Goal: Task Accomplishment & Management: Manage account settings

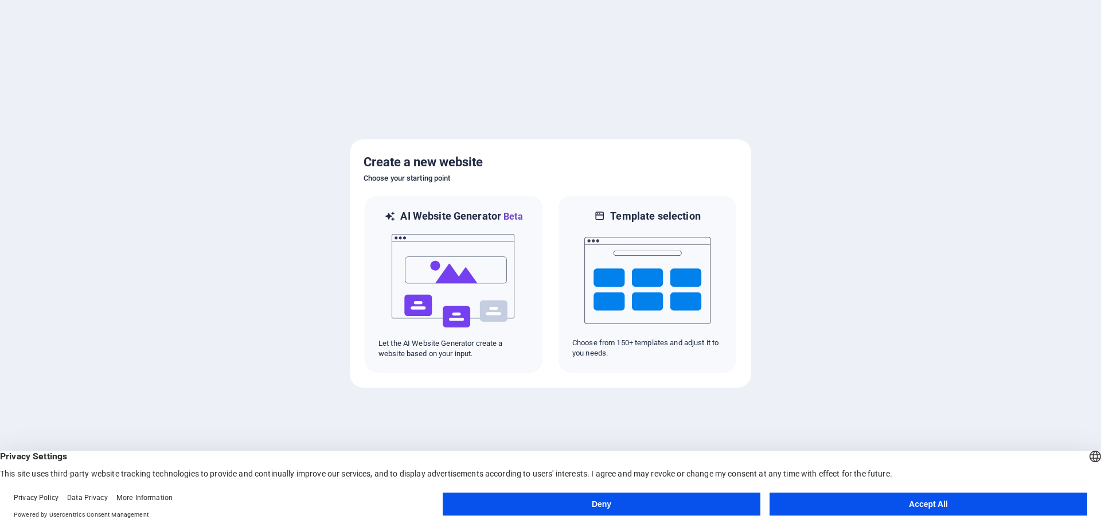
click at [597, 503] on button "Deny" at bounding box center [602, 504] width 318 height 23
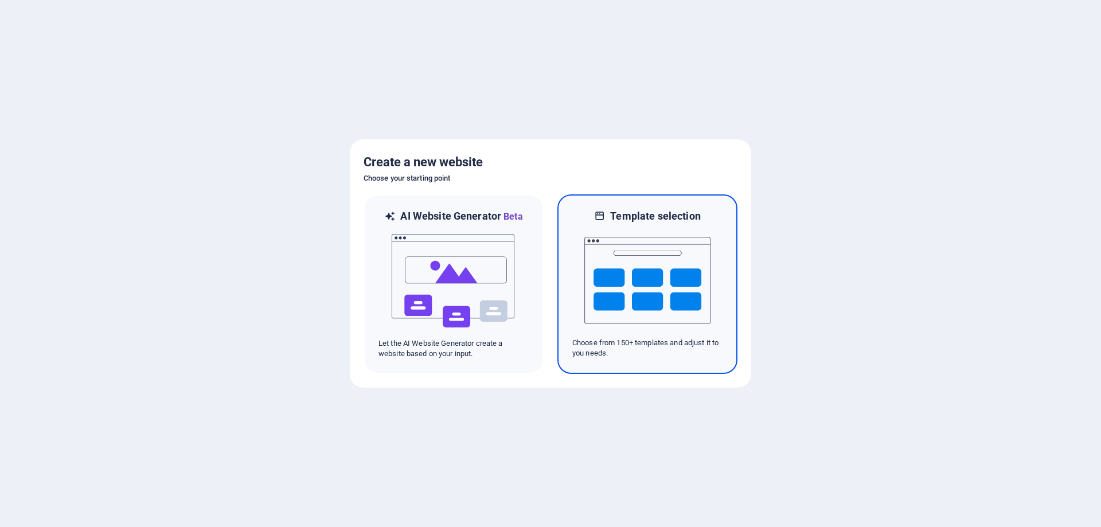
click at [601, 237] on img at bounding box center [648, 280] width 126 height 115
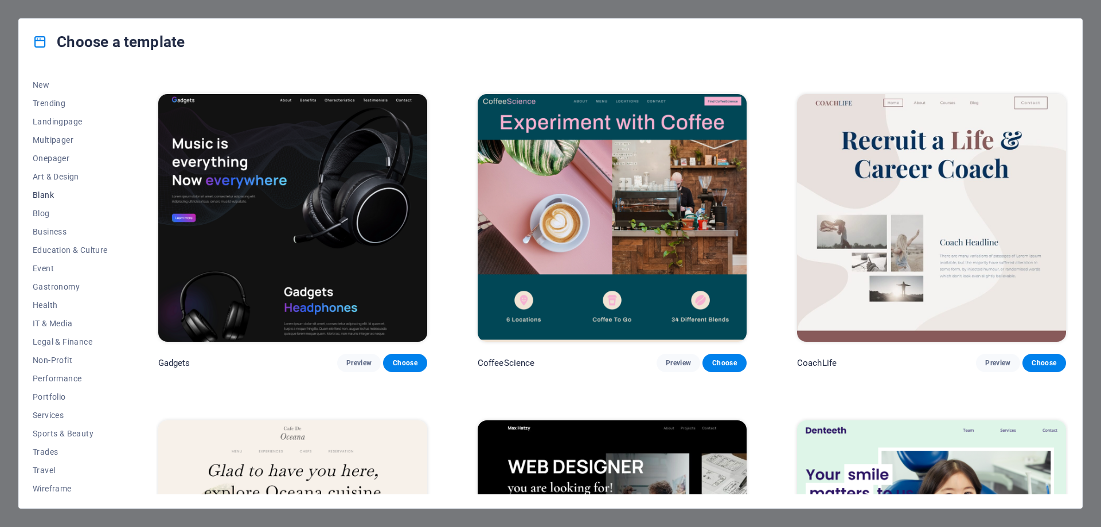
scroll to position [38, 0]
click at [63, 247] on span "Education & Culture" at bounding box center [70, 246] width 75 height 9
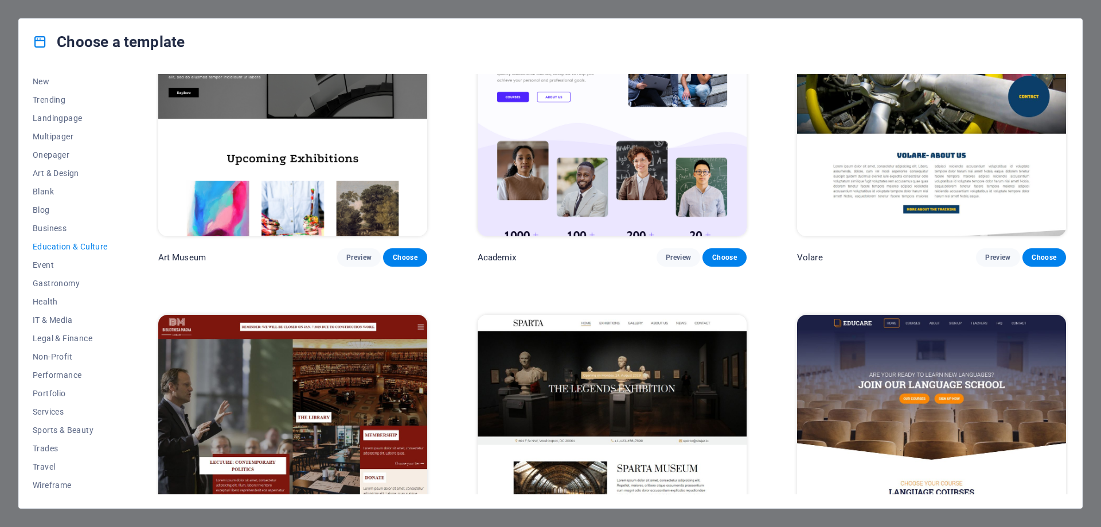
scroll to position [0, 0]
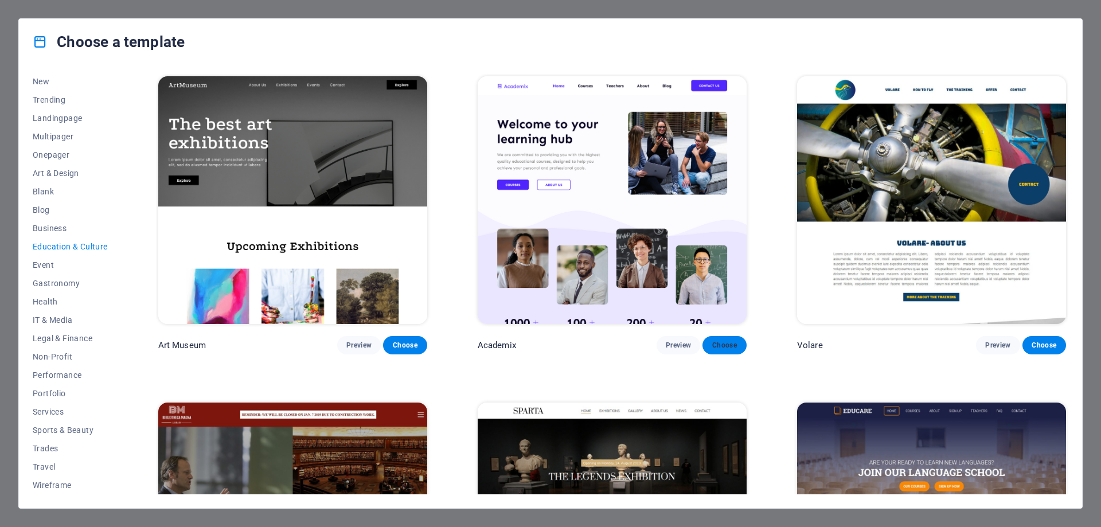
click at [726, 348] on span "Choose" at bounding box center [724, 345] width 25 height 9
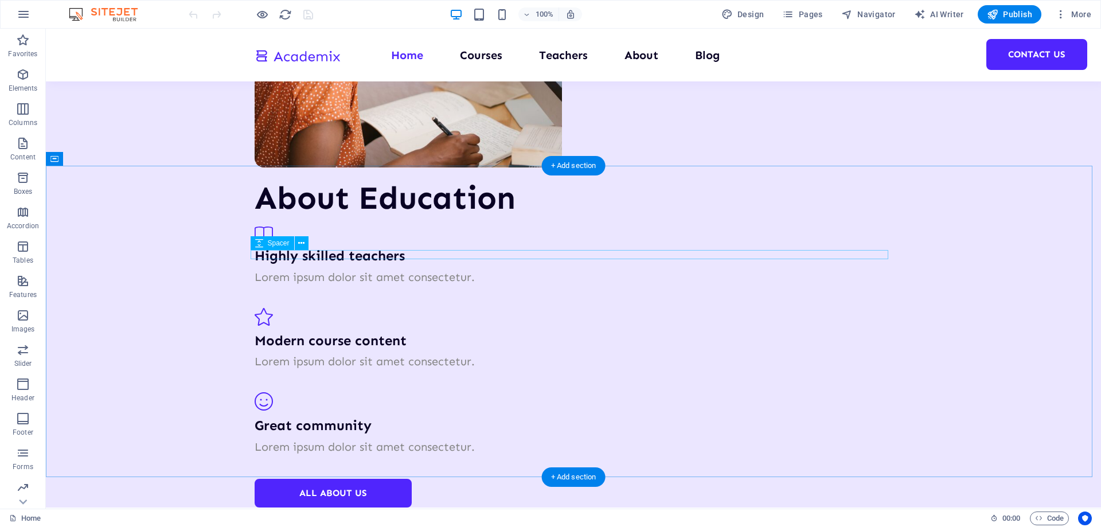
scroll to position [2065, 0]
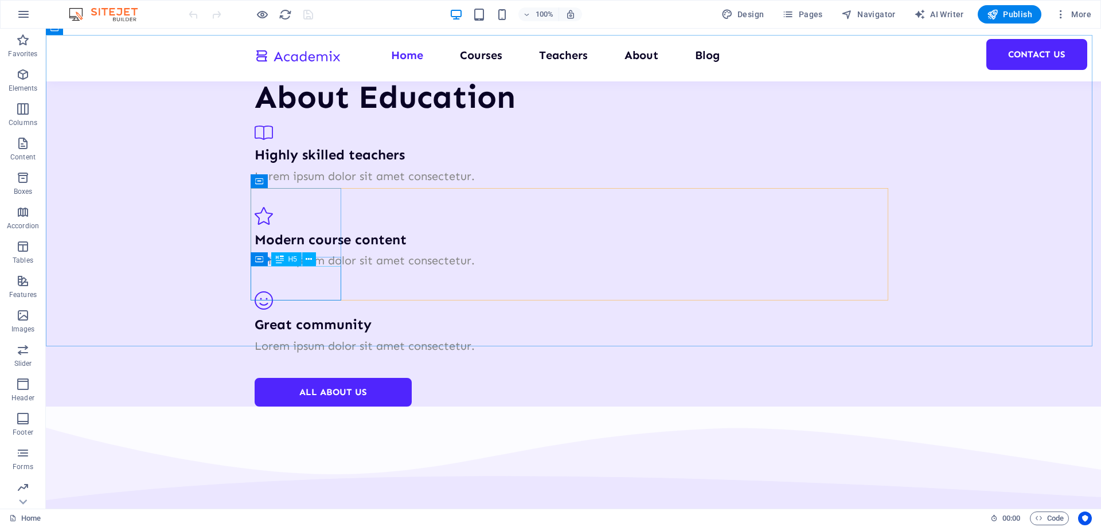
click at [285, 258] on div "H5" at bounding box center [286, 259] width 30 height 14
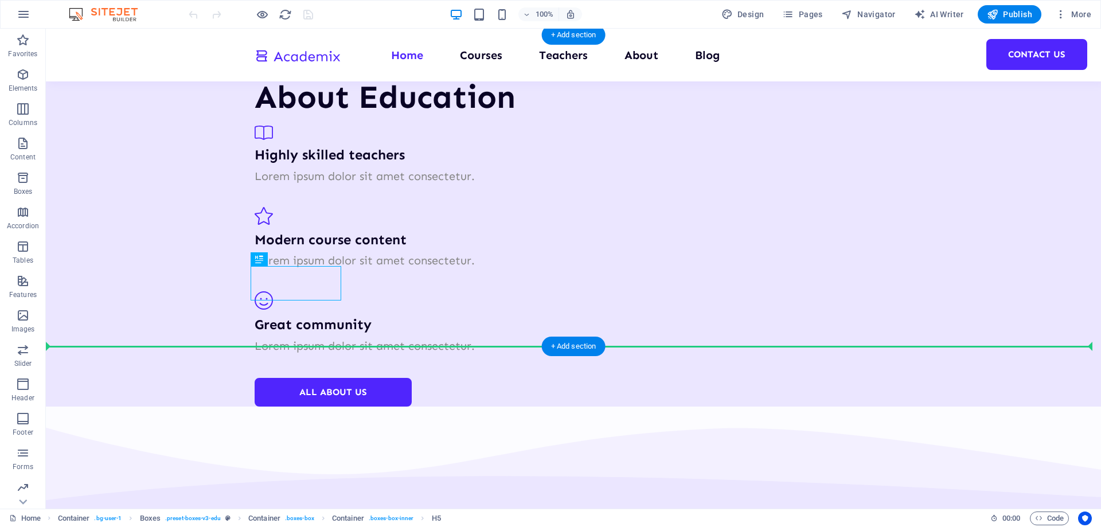
drag, startPoint x: 330, startPoint y: 287, endPoint x: 287, endPoint y: 305, distance: 46.6
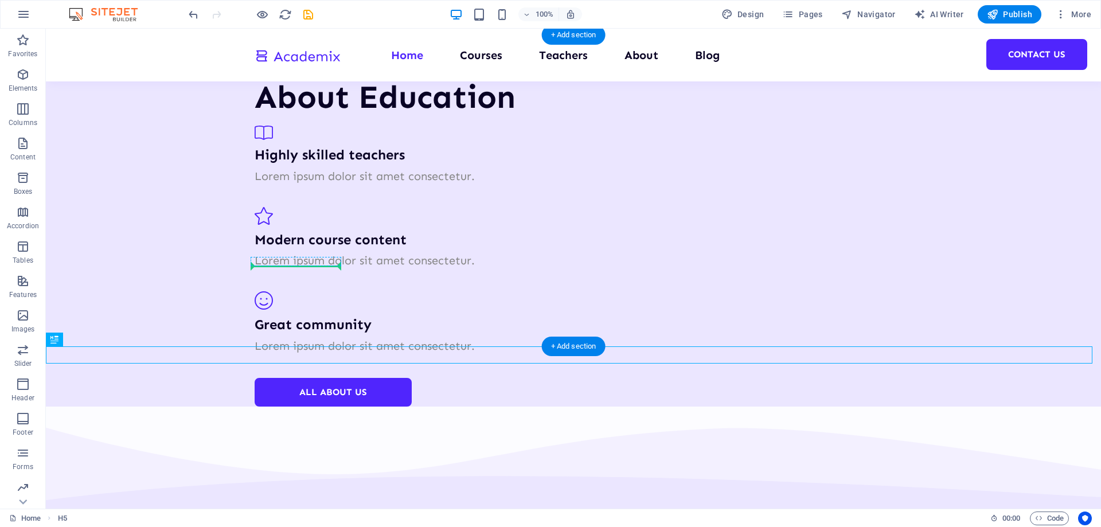
drag, startPoint x: 106, startPoint y: 367, endPoint x: 318, endPoint y: 295, distance: 224.2
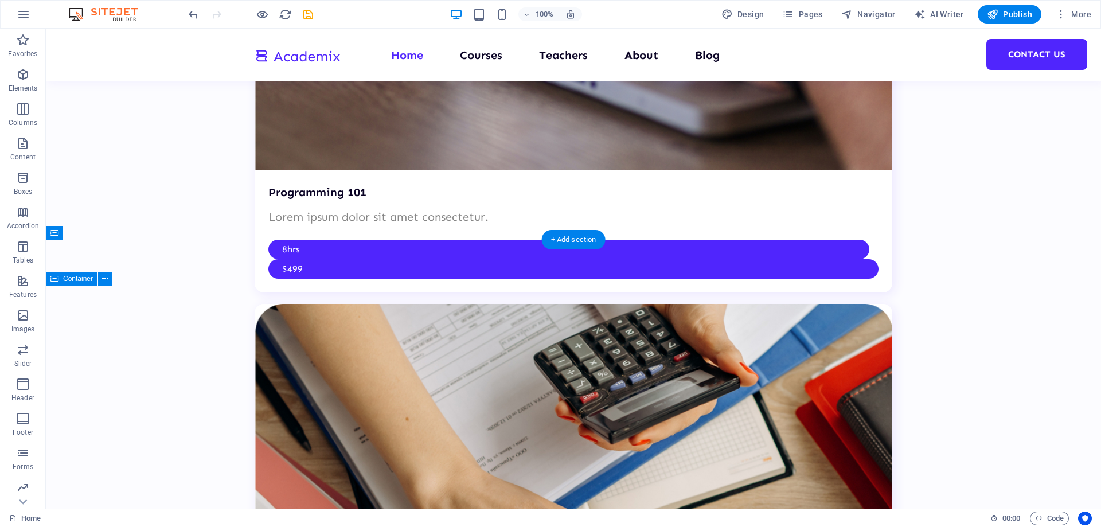
scroll to position [3384, 0]
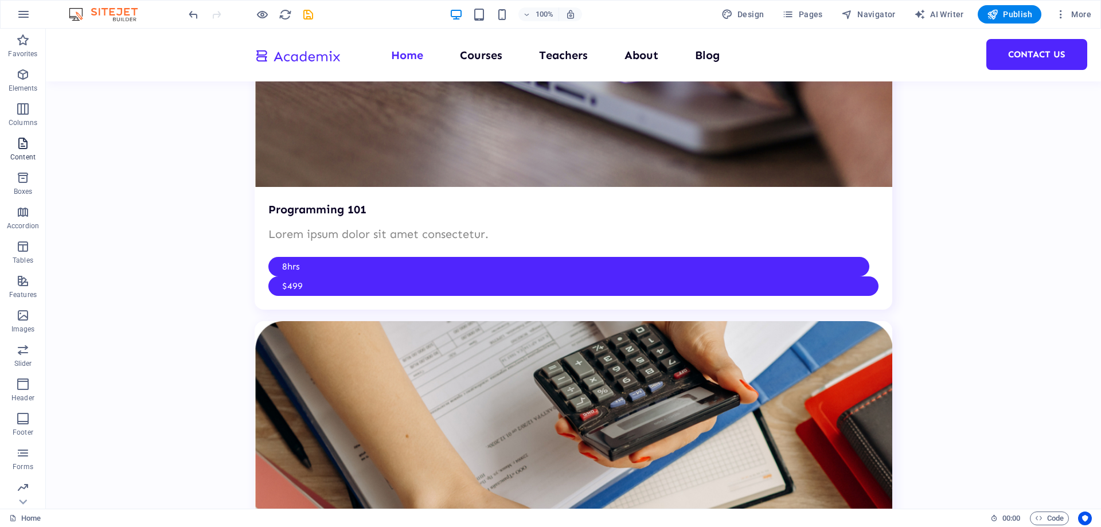
click at [12, 150] on span "Content" at bounding box center [23, 151] width 46 height 28
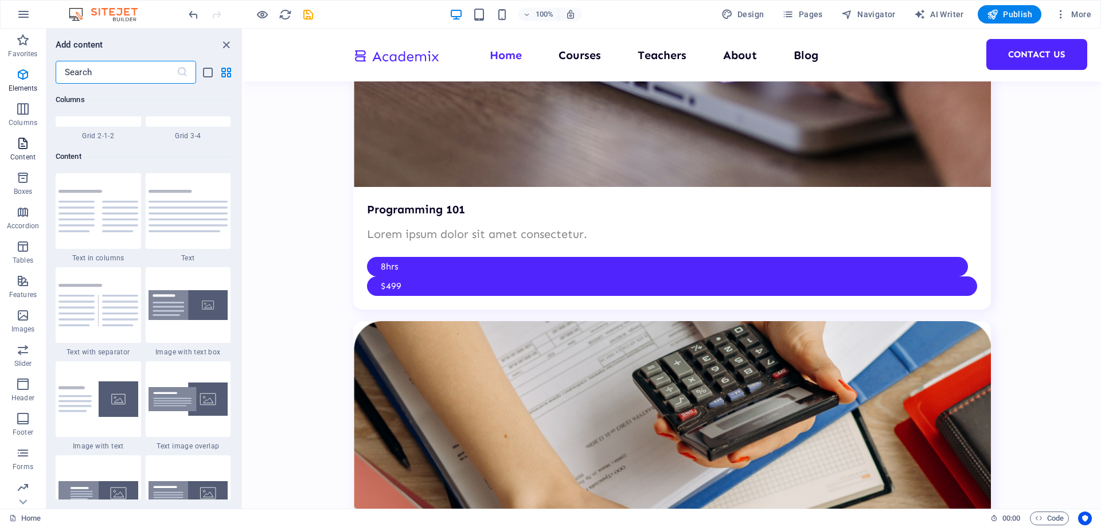
scroll to position [2007, 0]
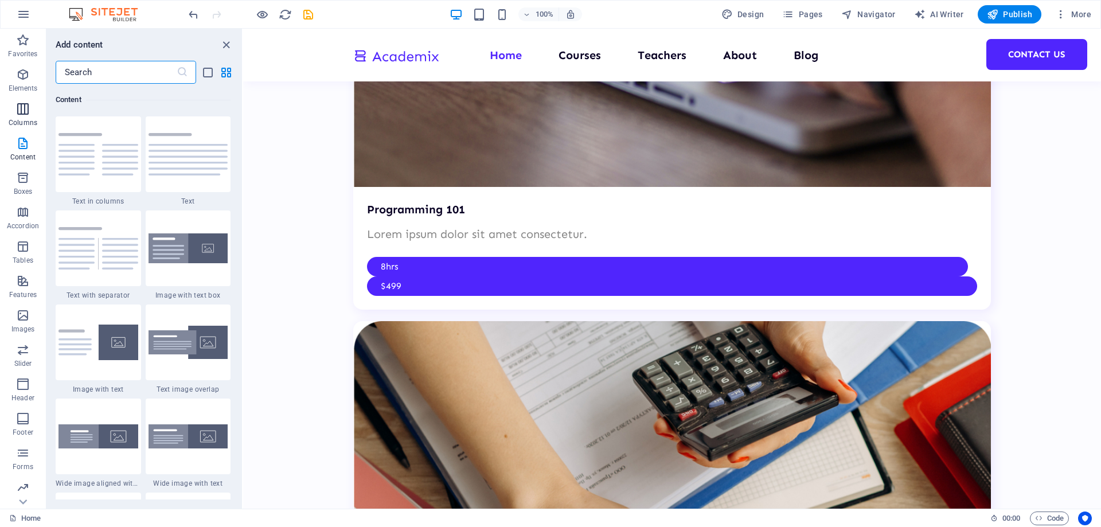
click at [28, 108] on icon "button" at bounding box center [23, 109] width 14 height 14
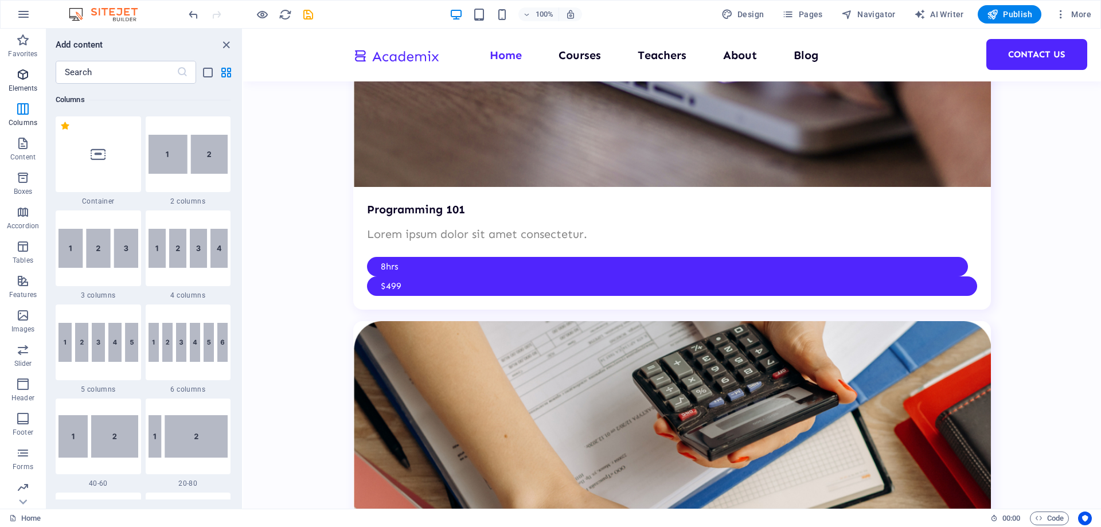
click at [25, 75] on icon "button" at bounding box center [23, 75] width 14 height 14
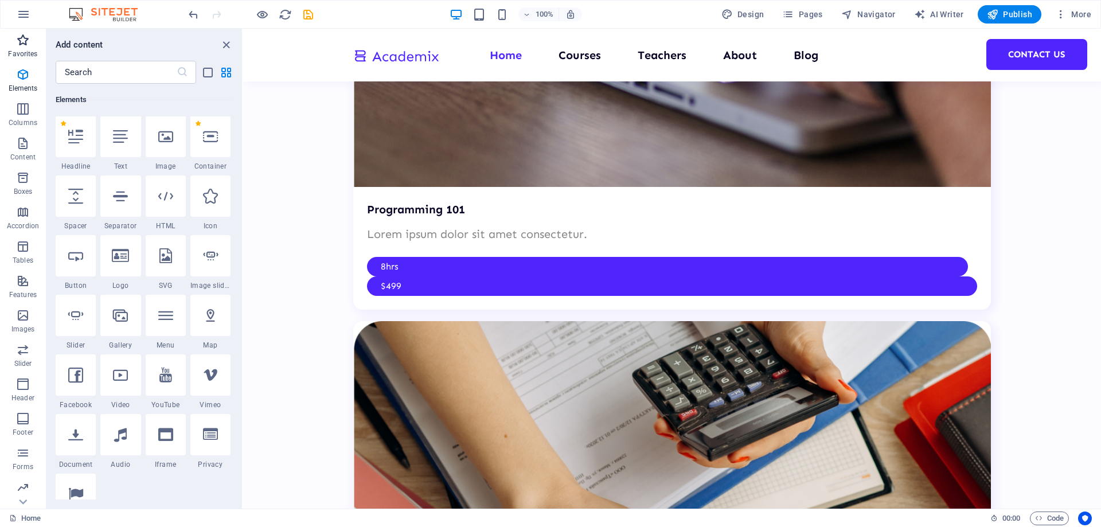
scroll to position [122, 0]
click at [19, 36] on icon "button" at bounding box center [23, 40] width 14 height 14
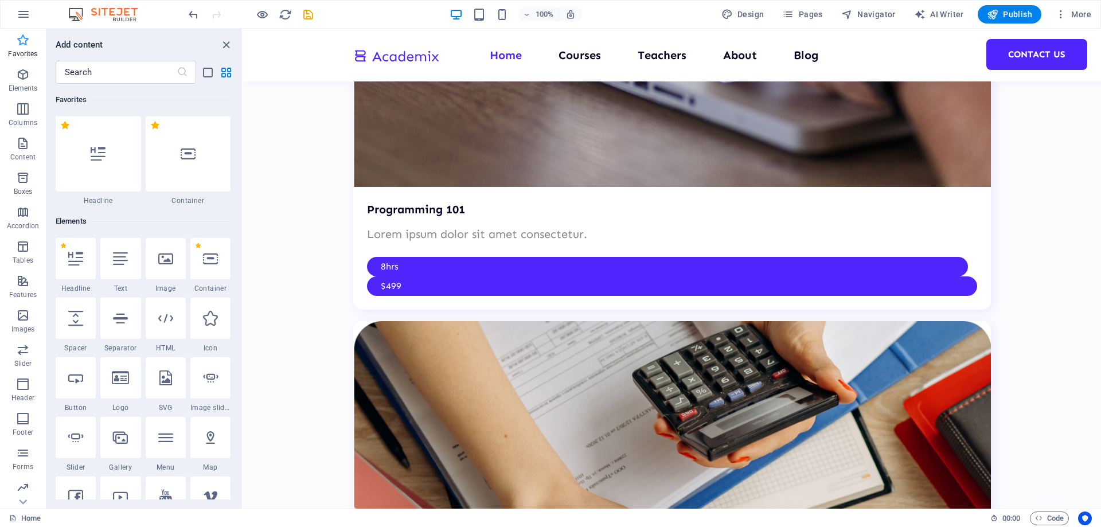
scroll to position [0, 0]
click at [21, 216] on icon "button" at bounding box center [23, 212] width 14 height 14
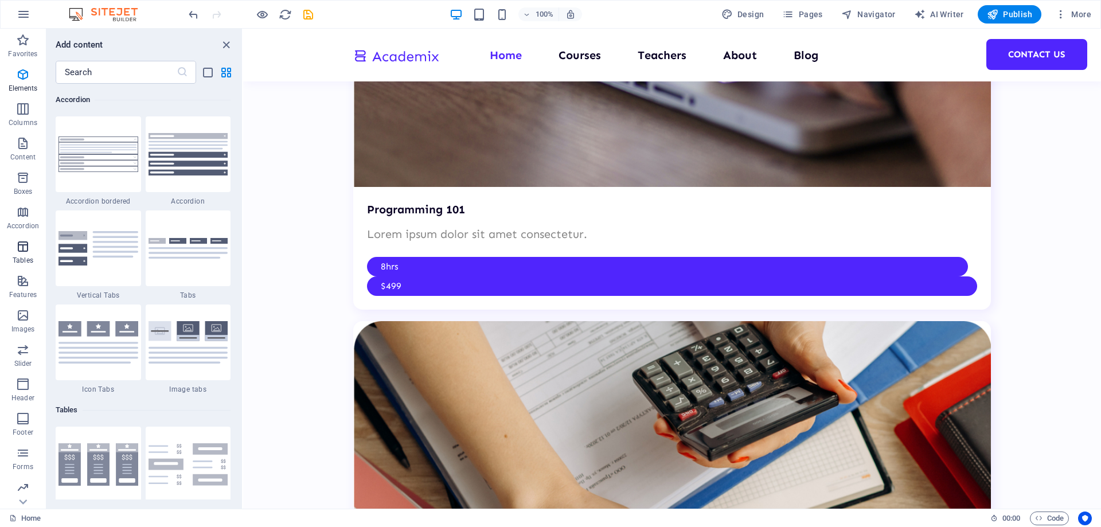
click at [25, 248] on icon "button" at bounding box center [23, 247] width 14 height 14
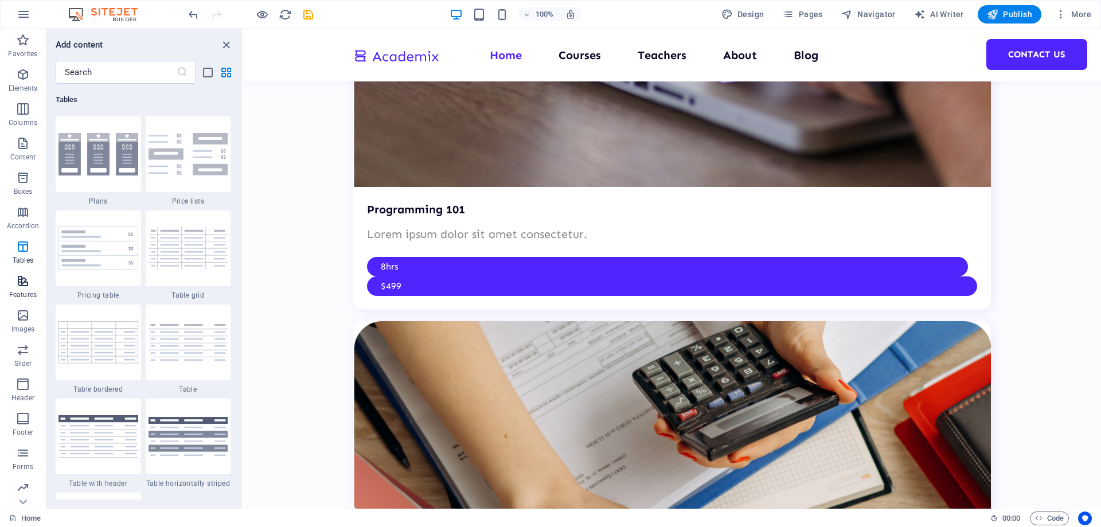
click at [29, 285] on icon "button" at bounding box center [23, 281] width 14 height 14
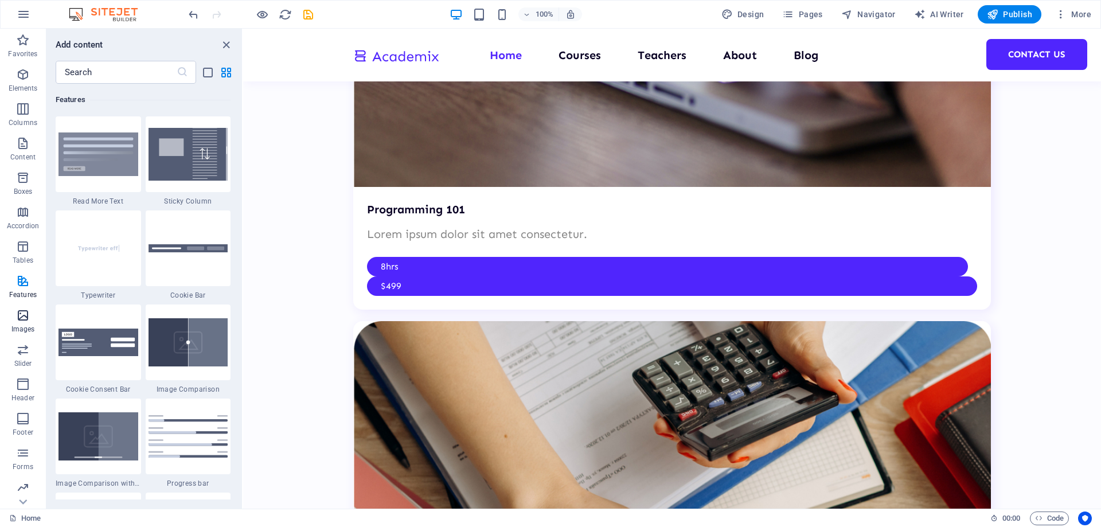
click at [26, 311] on icon "button" at bounding box center [23, 316] width 14 height 14
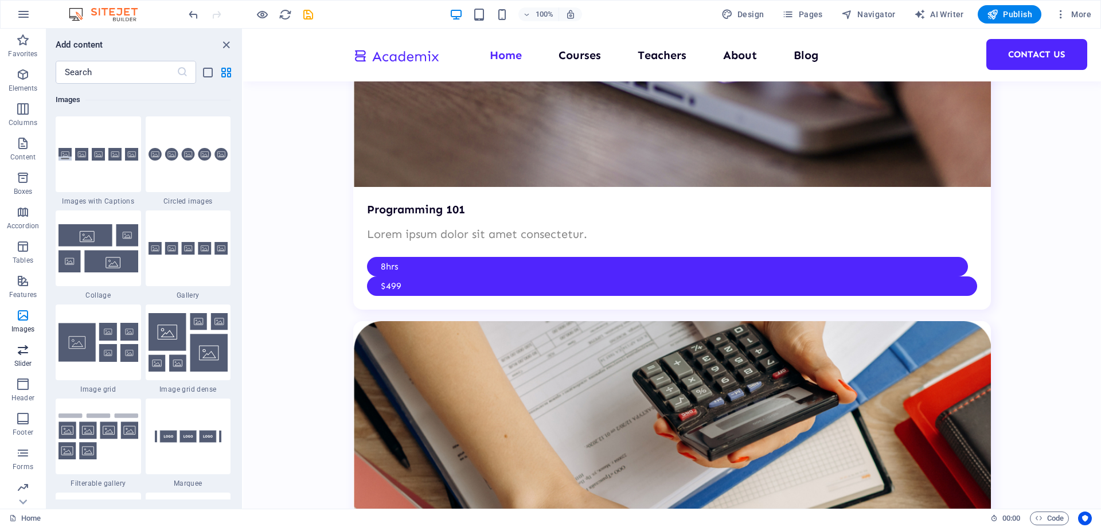
click at [20, 349] on icon "button" at bounding box center [23, 350] width 14 height 14
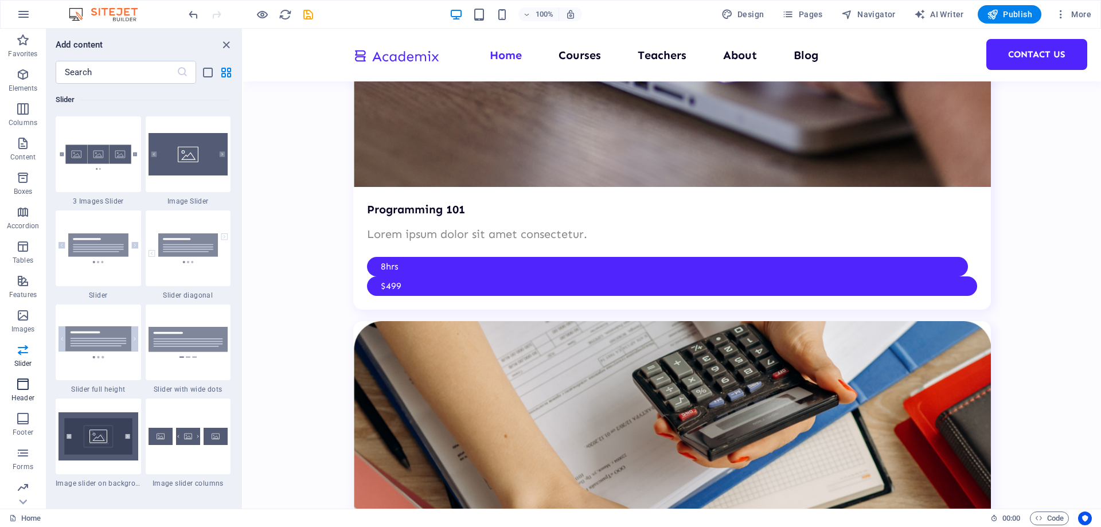
click at [21, 384] on icon "button" at bounding box center [23, 384] width 14 height 14
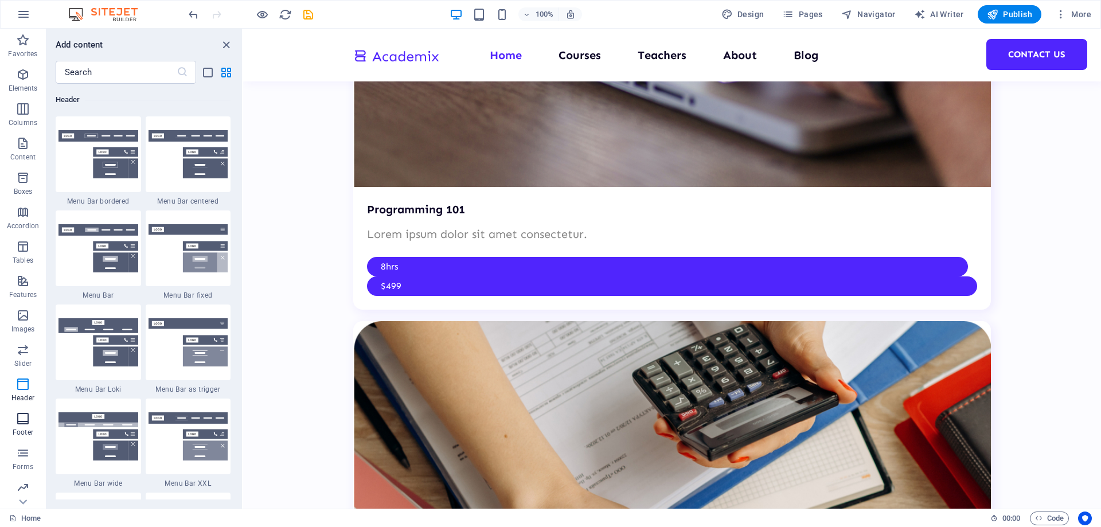
click at [22, 424] on icon "button" at bounding box center [23, 419] width 14 height 14
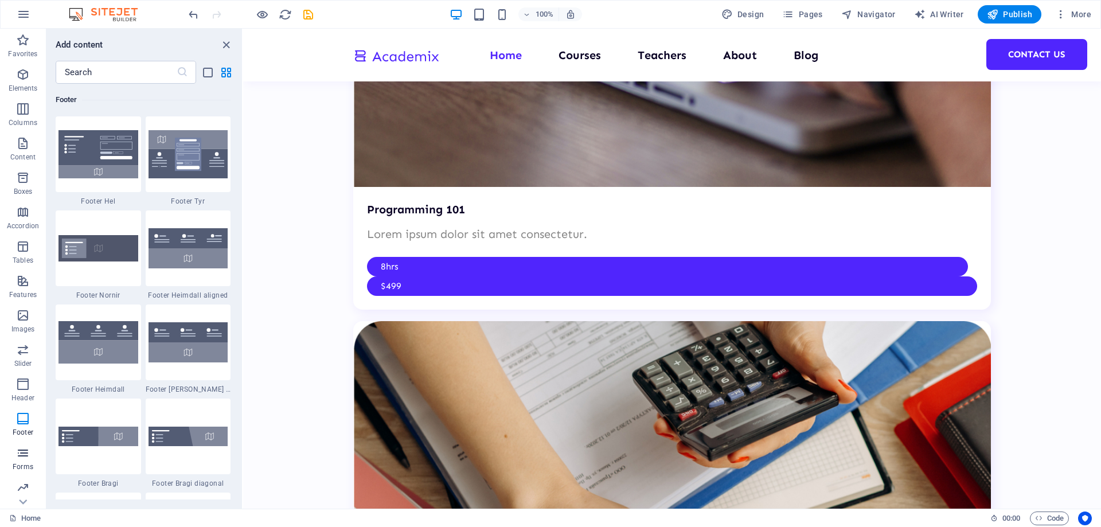
drag, startPoint x: 20, startPoint y: 461, endPoint x: 22, endPoint y: 467, distance: 6.2
click at [20, 460] on span "Forms" at bounding box center [23, 460] width 46 height 28
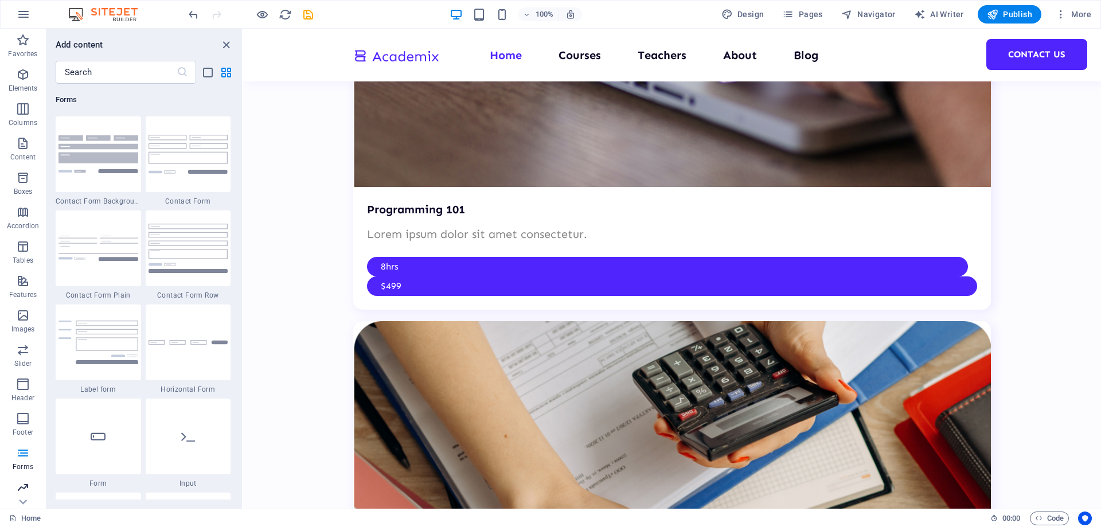
click at [22, 490] on icon "button" at bounding box center [23, 488] width 14 height 14
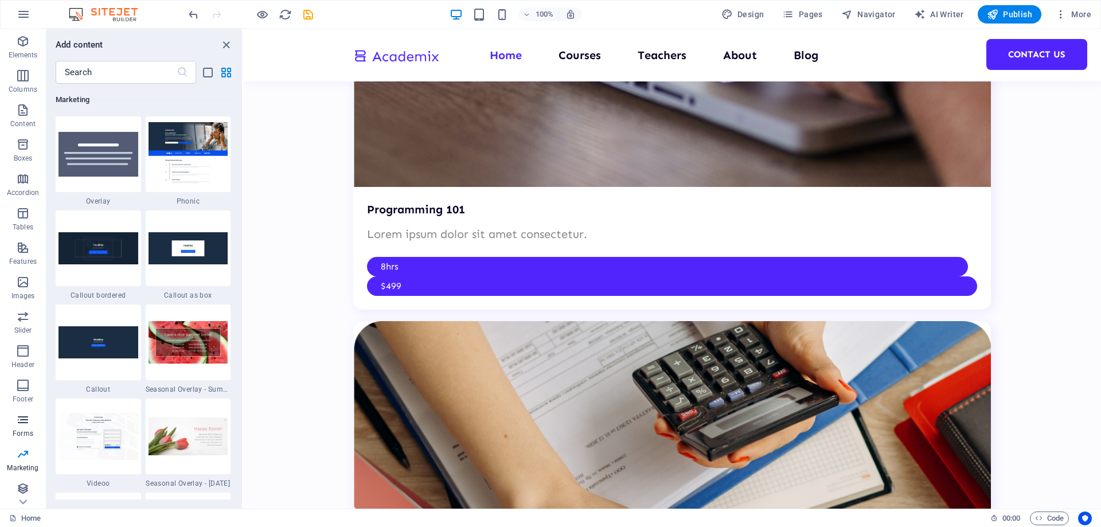
scroll to position [36, 0]
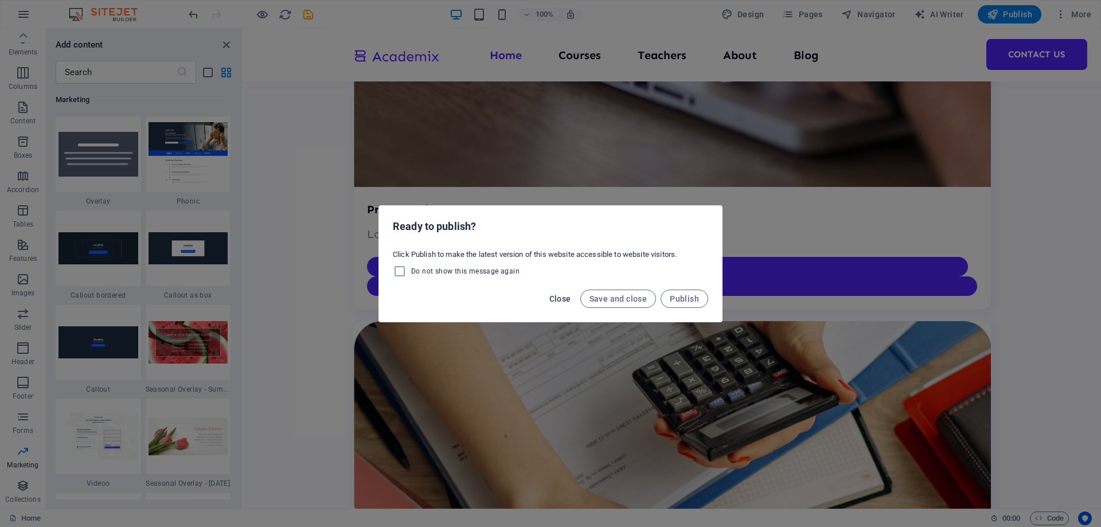
click at [563, 302] on span "Close" at bounding box center [561, 298] width 22 height 9
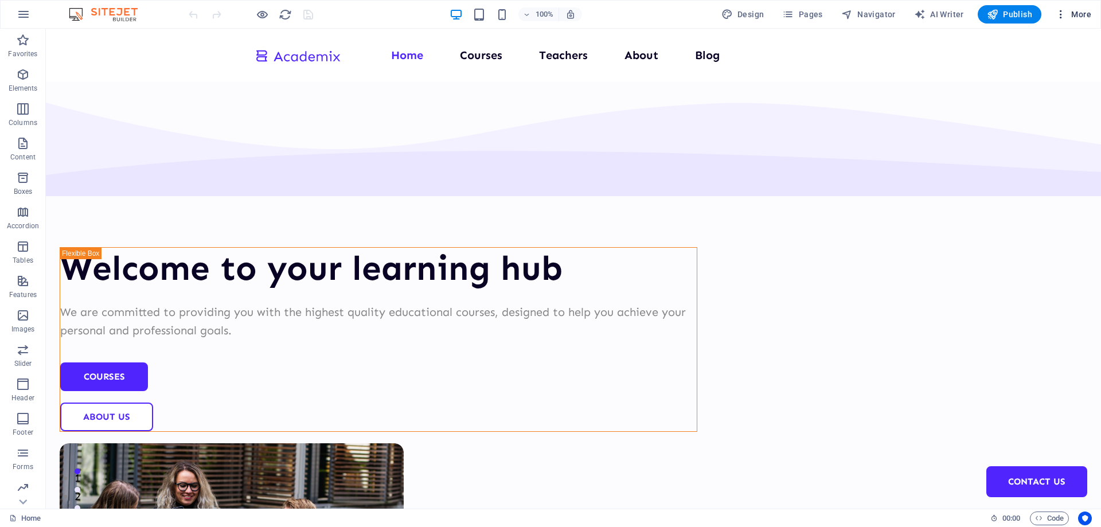
click at [1064, 13] on icon "button" at bounding box center [1061, 14] width 11 height 11
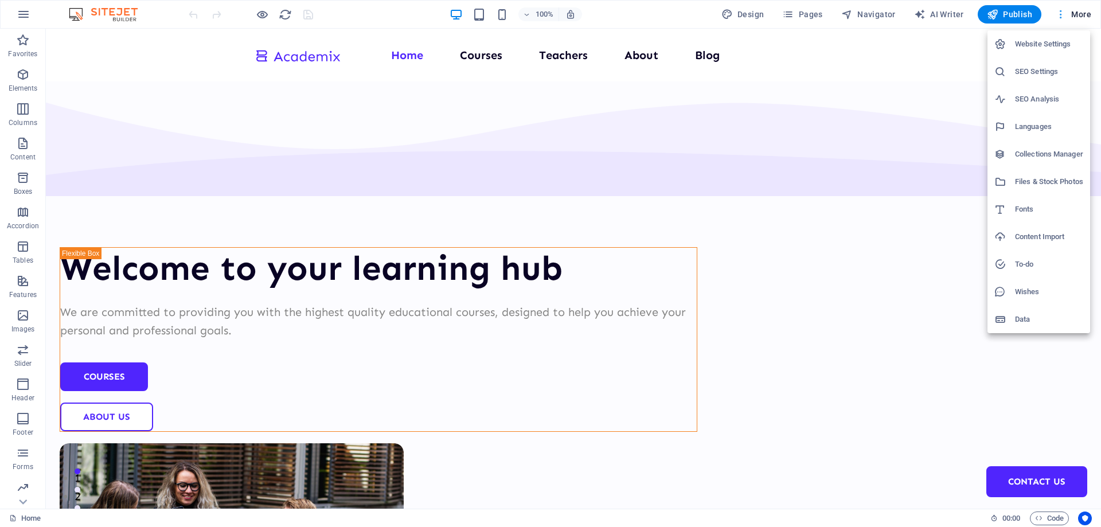
click at [1064, 13] on div at bounding box center [550, 263] width 1101 height 527
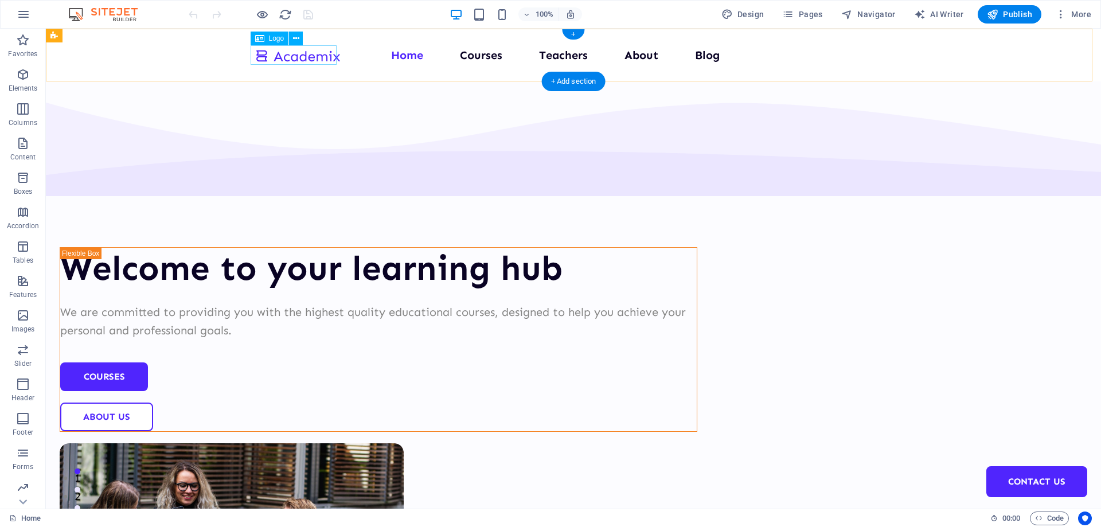
click at [313, 56] on div at bounding box center [298, 55] width 86 height 19
click at [299, 36] on icon at bounding box center [296, 39] width 6 height 12
click at [269, 37] on span "Logo" at bounding box center [276, 38] width 15 height 7
click at [293, 38] on icon at bounding box center [296, 39] width 6 height 12
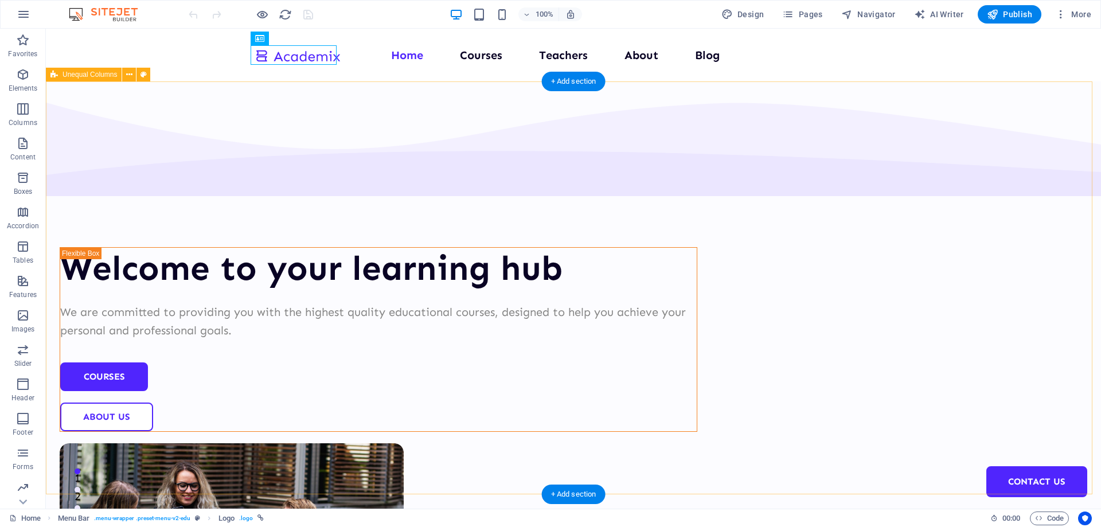
click at [176, 197] on div "Welcome to your learning hub We are committed to providing you with the highest…" at bounding box center [574, 445] width 1056 height 729
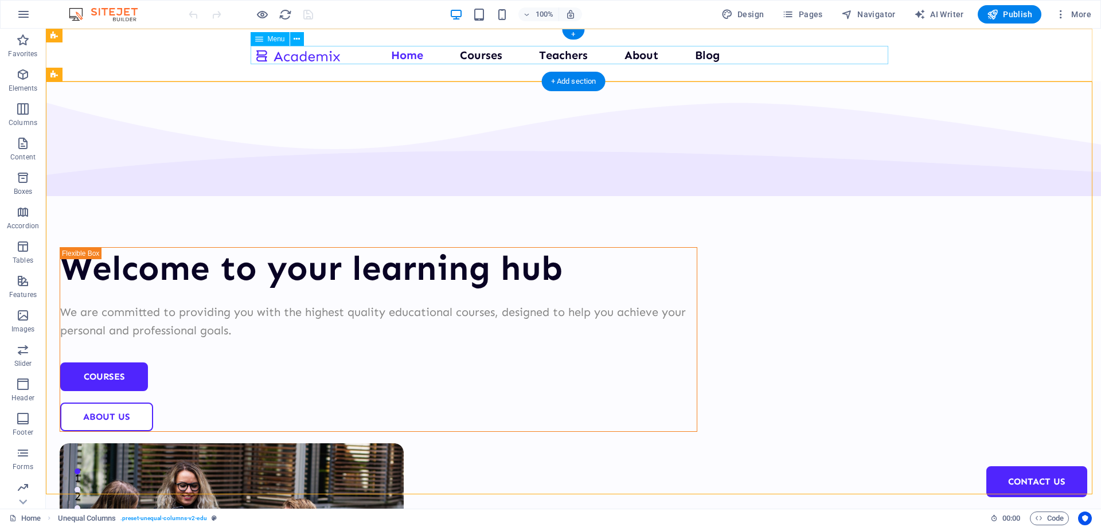
click at [402, 56] on nav "Home Courses Teachers About Blog Contact Us" at bounding box center [574, 55] width 638 height 18
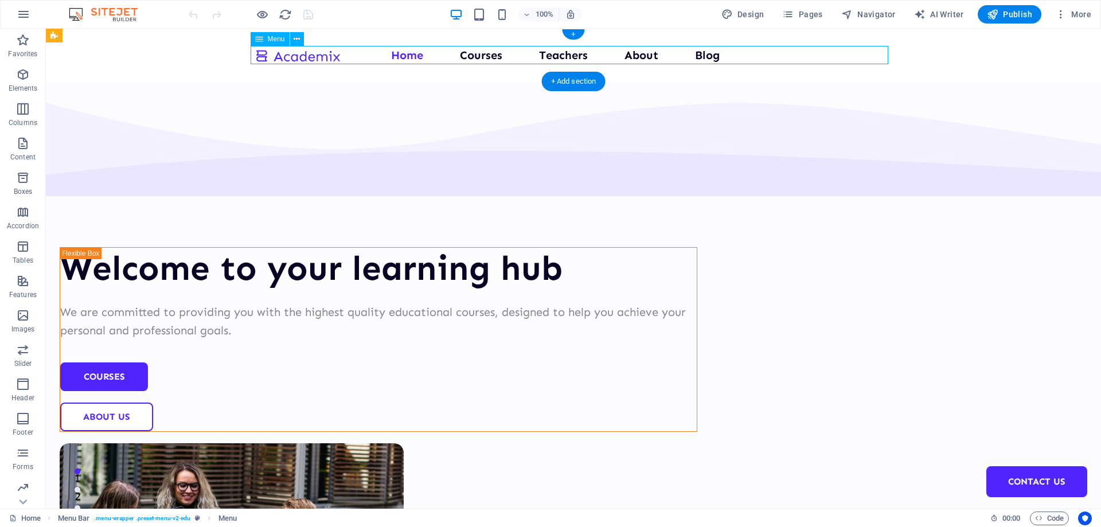
click at [400, 53] on nav "Home Courses Teachers About Blog Contact Us" at bounding box center [574, 55] width 638 height 18
click at [402, 55] on nav "Home Courses Teachers About Blog Contact Us" at bounding box center [574, 55] width 638 height 18
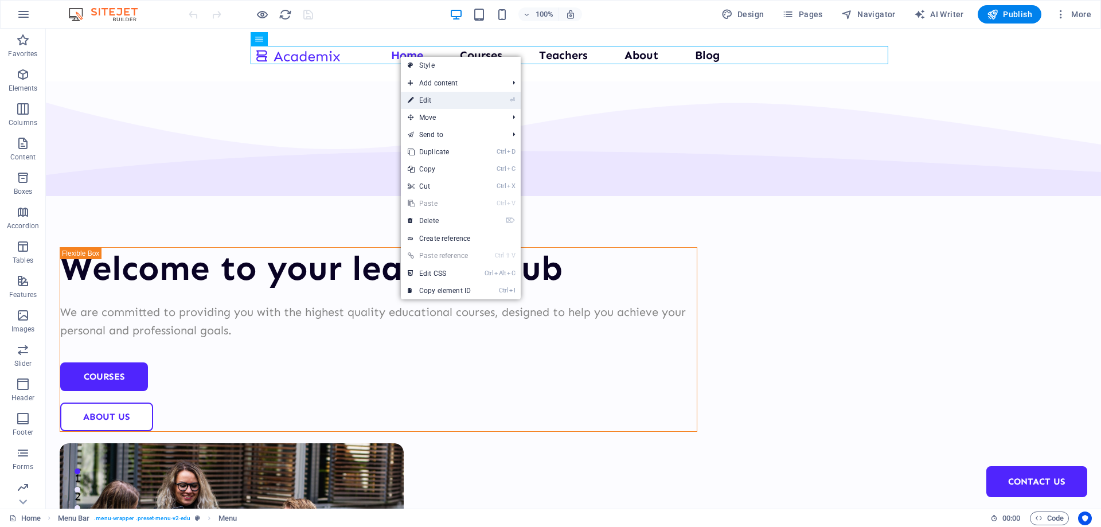
click at [464, 102] on link "⏎ Edit" at bounding box center [439, 100] width 77 height 17
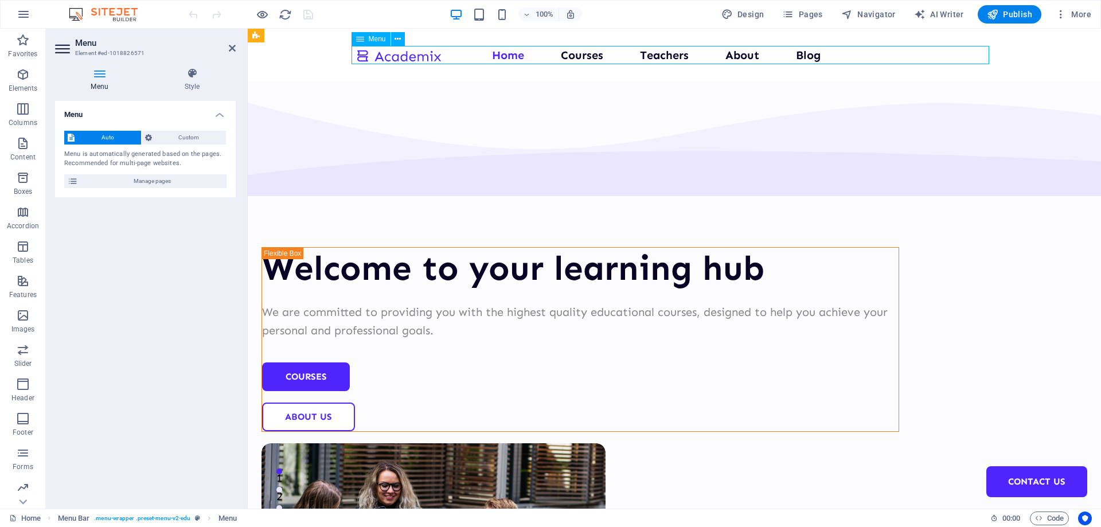
drag, startPoint x: 511, startPoint y: 57, endPoint x: 492, endPoint y: 57, distance: 18.9
click at [492, 57] on nav "Home Courses Teachers About Blog Contact Us" at bounding box center [675, 55] width 638 height 18
click at [510, 56] on nav "Home Courses Teachers About Blog Contact Us" at bounding box center [675, 55] width 638 height 18
click at [96, 79] on h4 "Menu" at bounding box center [102, 80] width 94 height 24
click at [153, 182] on span "Manage pages" at bounding box center [152, 181] width 142 height 14
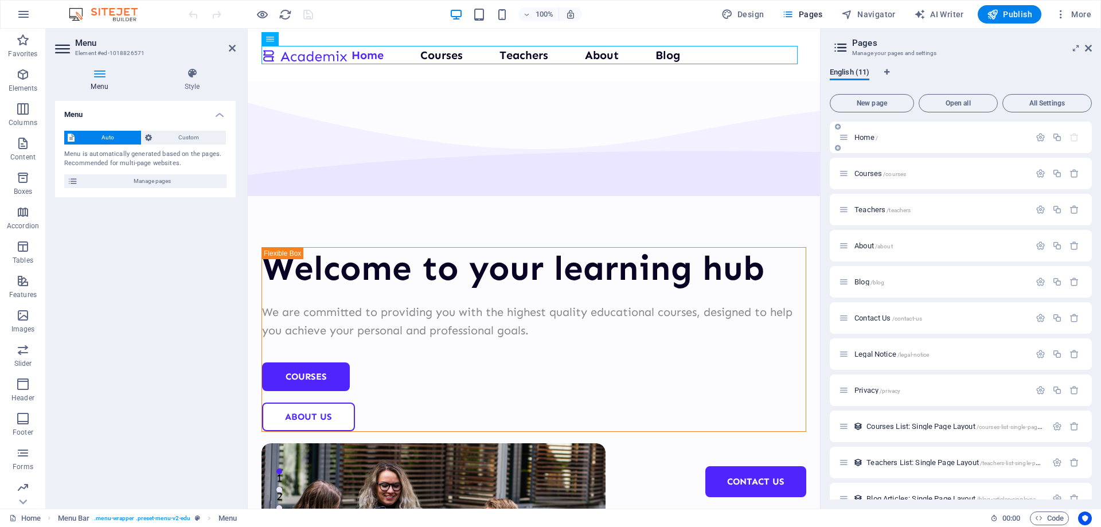
click at [866, 137] on span "Home /" at bounding box center [867, 137] width 24 height 9
click at [1039, 139] on icon "button" at bounding box center [1041, 138] width 10 height 10
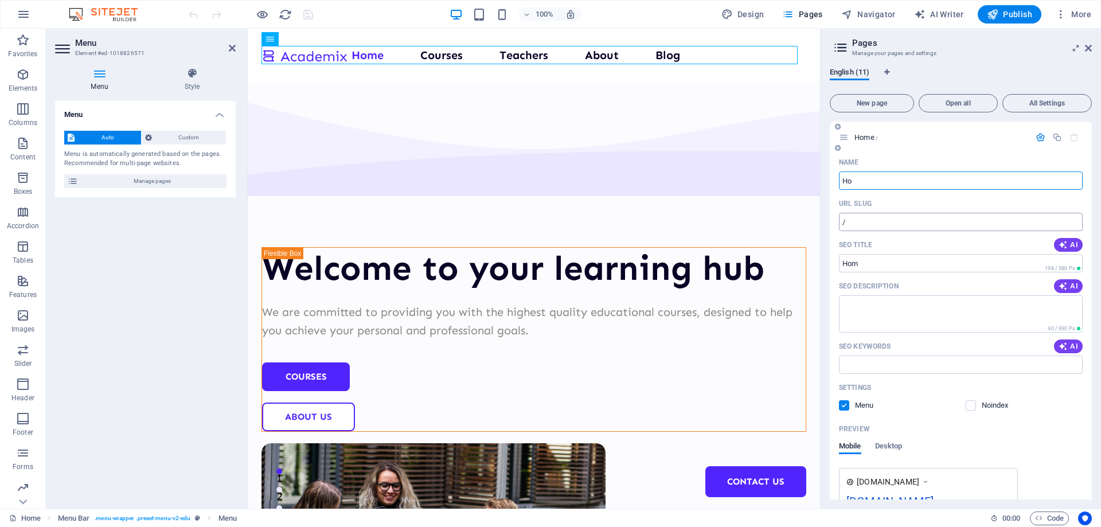
type input "H"
type input "n"
type input "/n"
type input "/"
type input "Начало"
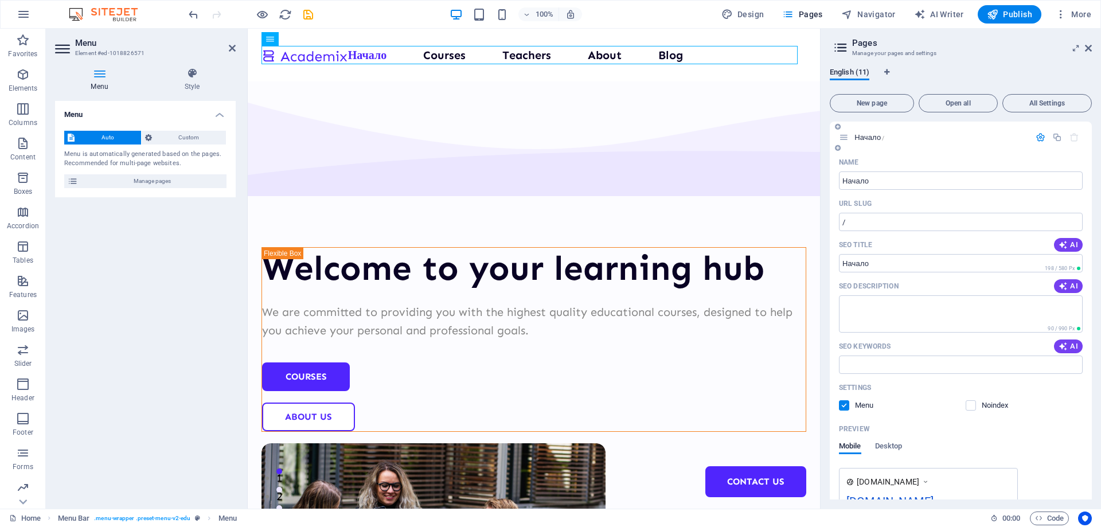
click at [1037, 138] on icon "button" at bounding box center [1041, 138] width 10 height 10
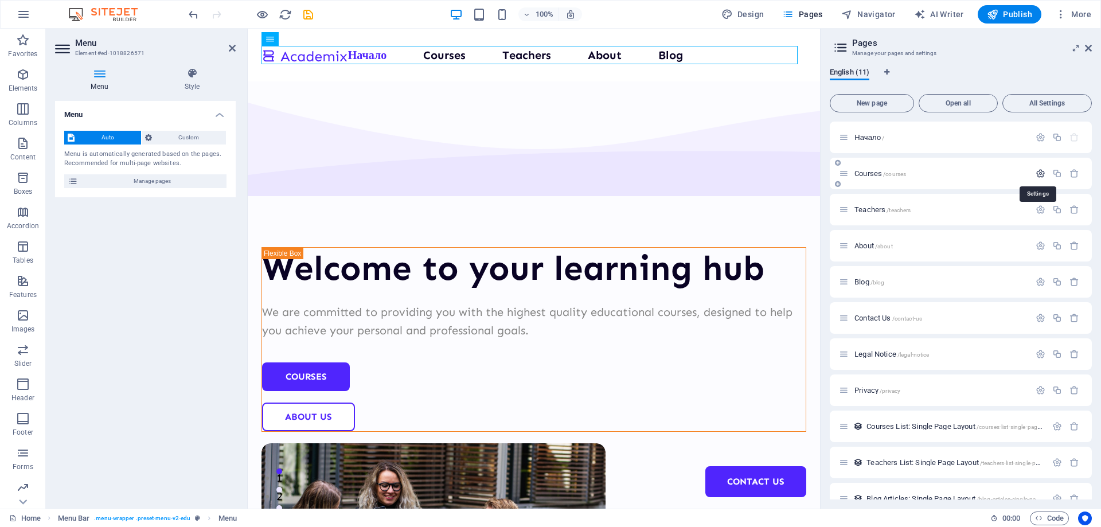
click at [1042, 173] on icon "button" at bounding box center [1041, 174] width 10 height 10
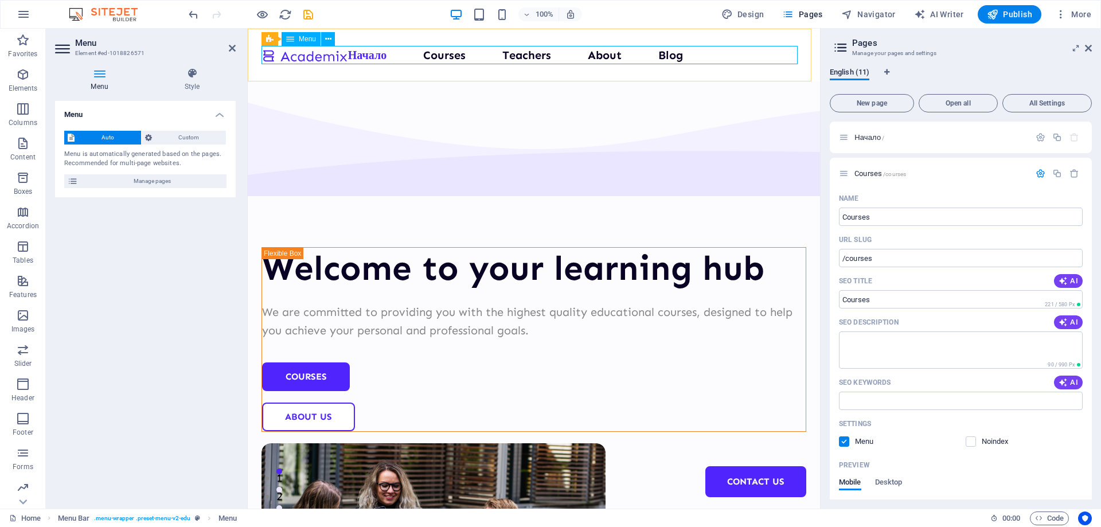
click at [396, 57] on nav "Начало Courses Teachers About Blog Contact Us" at bounding box center [534, 55] width 545 height 18
click at [438, 56] on nav "Начало Courses Teachers About Blog Contact Us" at bounding box center [534, 55] width 545 height 18
drag, startPoint x: 1137, startPoint y: 245, endPoint x: 794, endPoint y: 218, distance: 343.5
paste input "ЗА АБУЧ"
type input "ЗА АБУЧ"
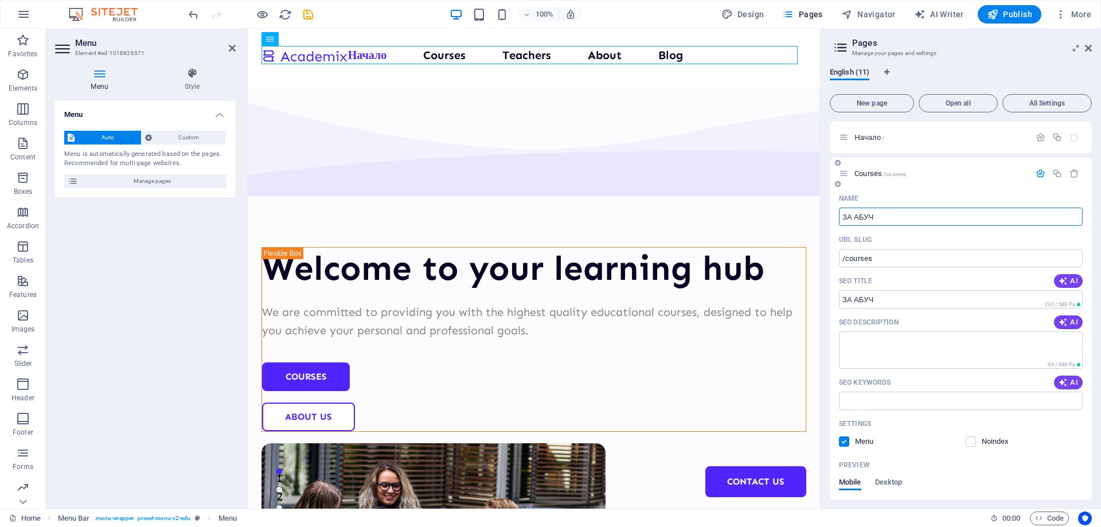
type input "/"
type input "ЗА АБУЧ"
click at [1036, 135] on icon "button" at bounding box center [1041, 138] width 10 height 10
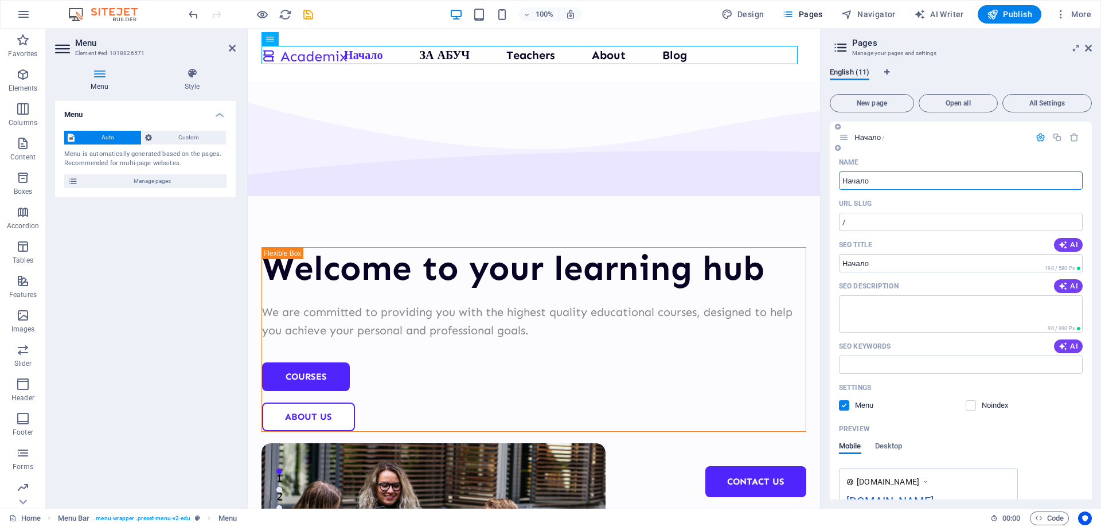
drag, startPoint x: 894, startPoint y: 180, endPoint x: 831, endPoint y: 180, distance: 62.5
click at [830, 178] on div "Name Начало ​ URL SLUG / ​ SEO Title AI ​ 198 / 580 Px SEO Description AI ​ 90 …" at bounding box center [961, 374] width 262 height 443
type input "Б"
type input "НАЧАЛО"
click at [958, 433] on div "Preview" at bounding box center [961, 429] width 244 height 18
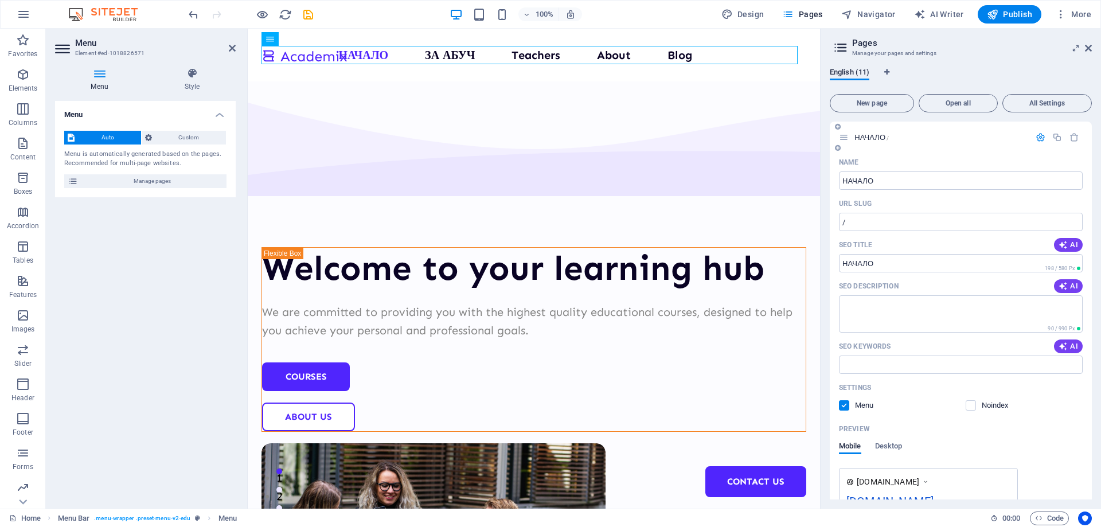
click at [988, 134] on p "НАЧАЛО /" at bounding box center [941, 137] width 172 height 7
click at [1042, 136] on icon "button" at bounding box center [1041, 138] width 10 height 10
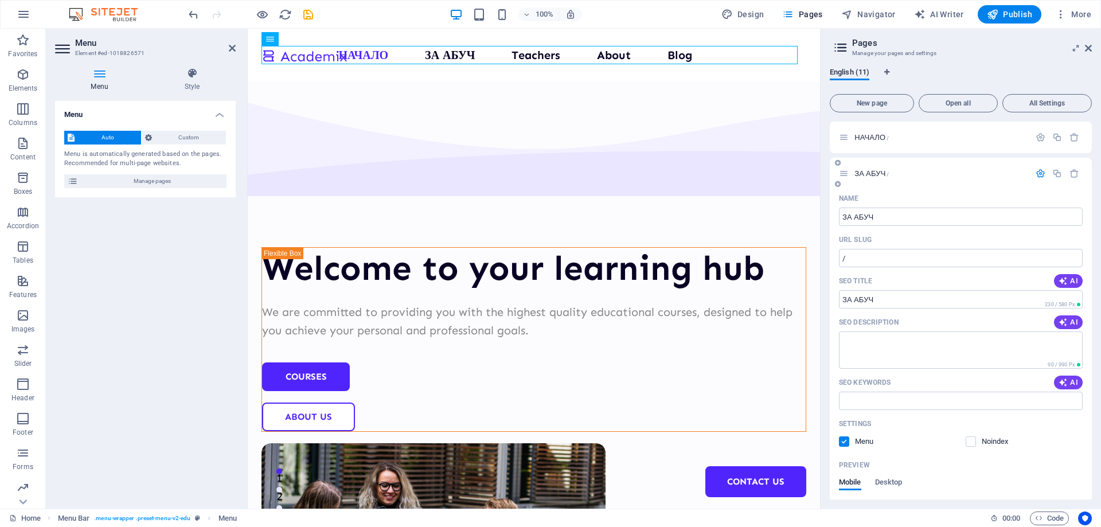
click at [1039, 172] on icon "button" at bounding box center [1041, 174] width 10 height 10
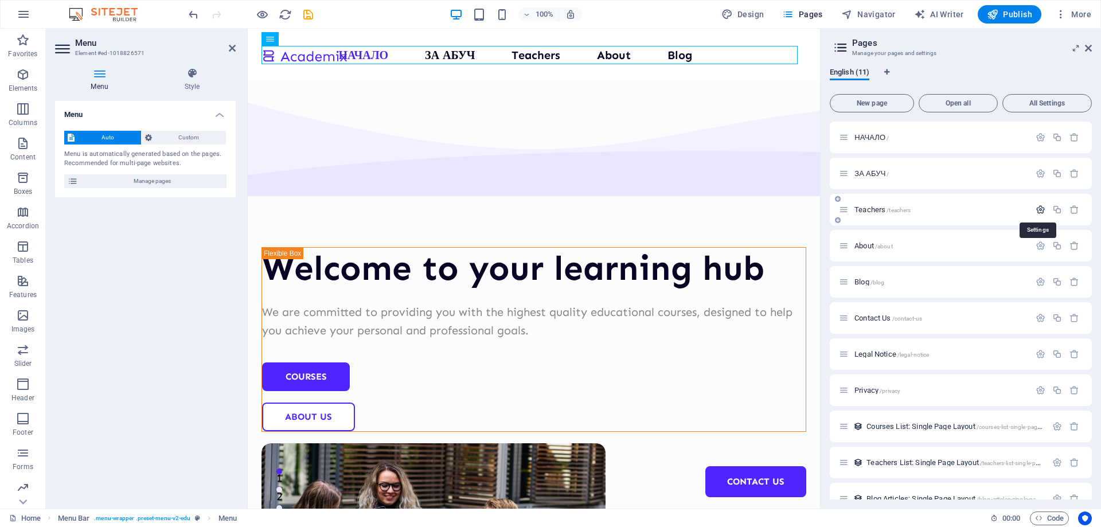
click at [1042, 208] on icon "button" at bounding box center [1041, 210] width 10 height 10
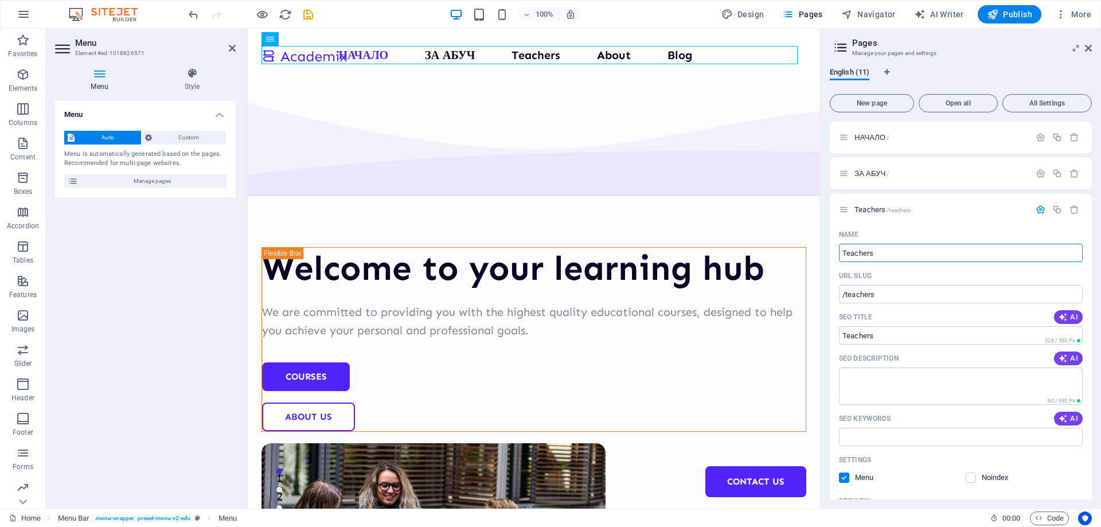
drag, startPoint x: 1149, startPoint y: 278, endPoint x: 794, endPoint y: 254, distance: 355.9
type input "ЧЛЕНСТВО"
type input "/"
type input "ЧЛЕНСТВО"
click at [235, 49] on icon at bounding box center [232, 48] width 7 height 9
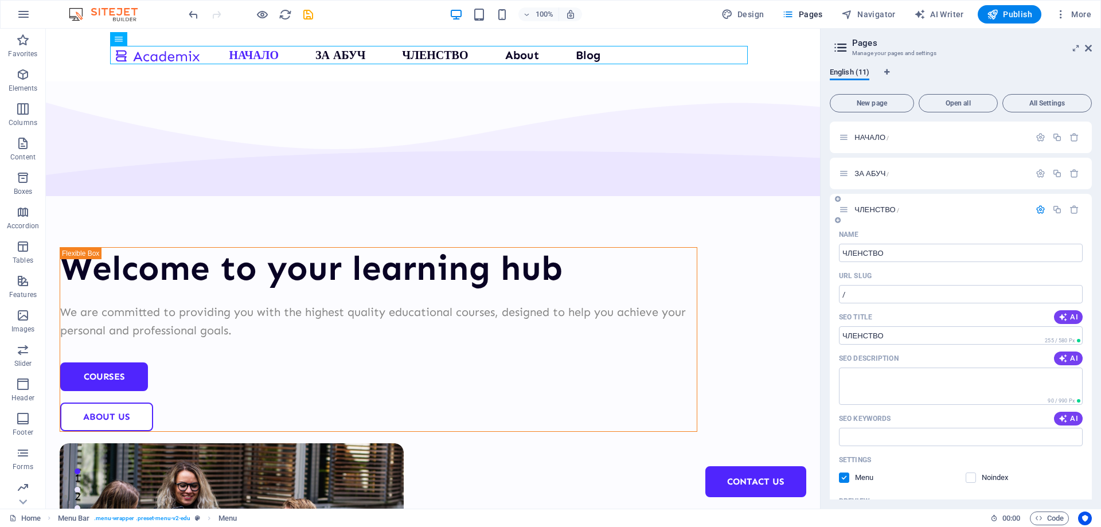
click at [1042, 207] on icon "button" at bounding box center [1041, 210] width 10 height 10
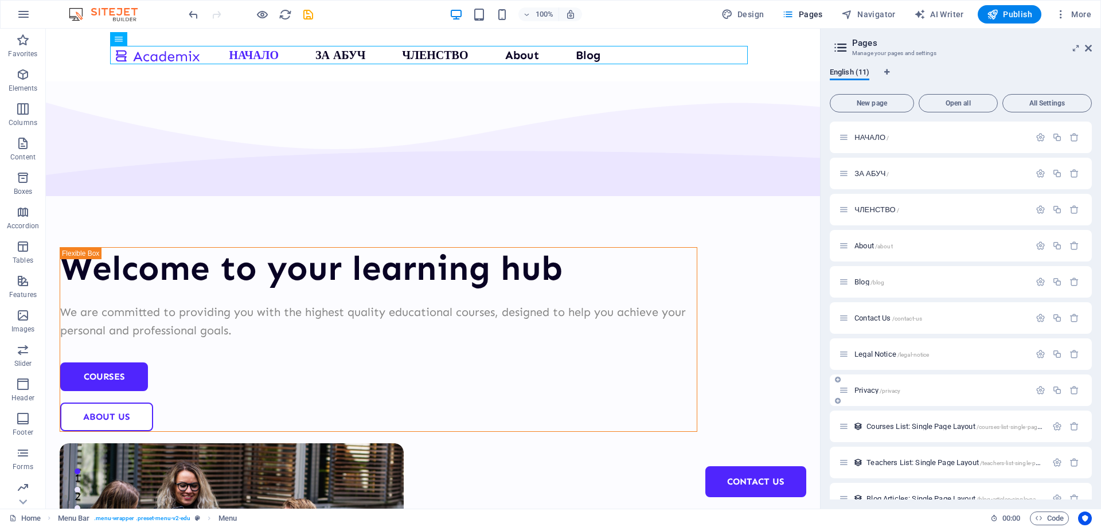
click at [926, 388] on p "Privacy /privacy" at bounding box center [941, 390] width 172 height 7
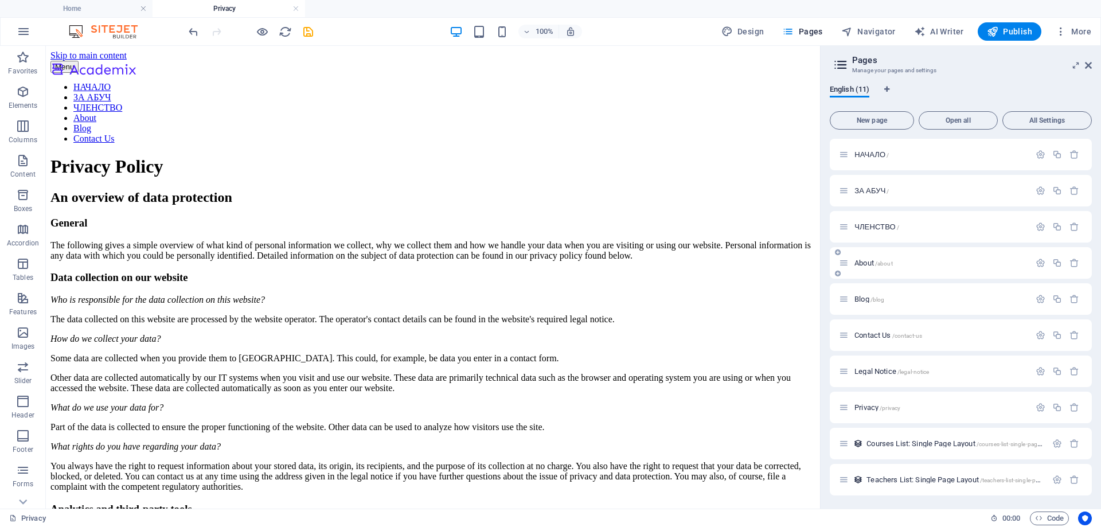
click at [920, 266] on div "About /about" at bounding box center [934, 262] width 191 height 13
click at [1036, 264] on icon "button" at bounding box center [1041, 263] width 10 height 10
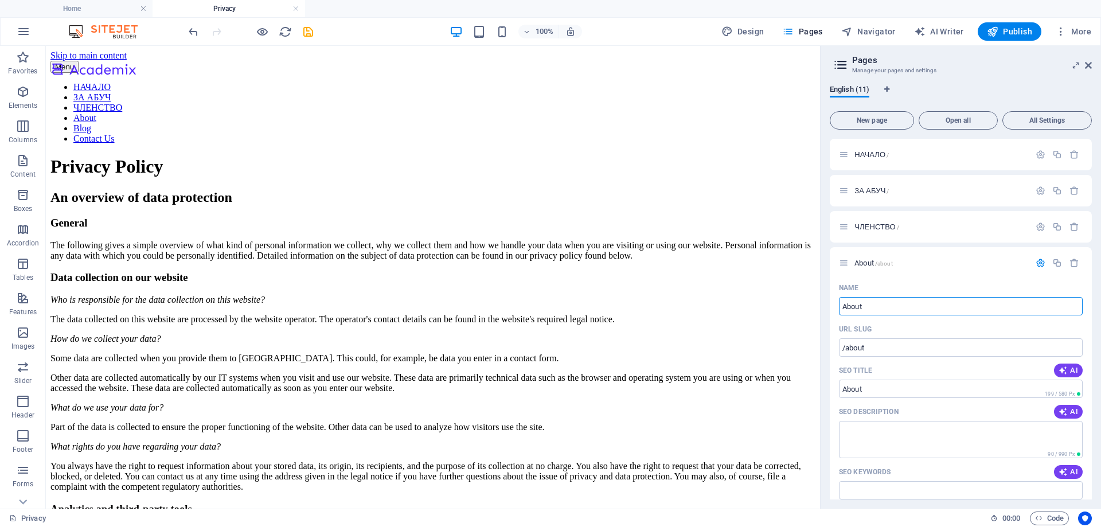
drag, startPoint x: 926, startPoint y: 353, endPoint x: 792, endPoint y: 301, distance: 143.8
paste input "УЧИЛИЩА"
type input "УЧИЛИЩА"
type input "/"
type input "УЧИЛИЩА"
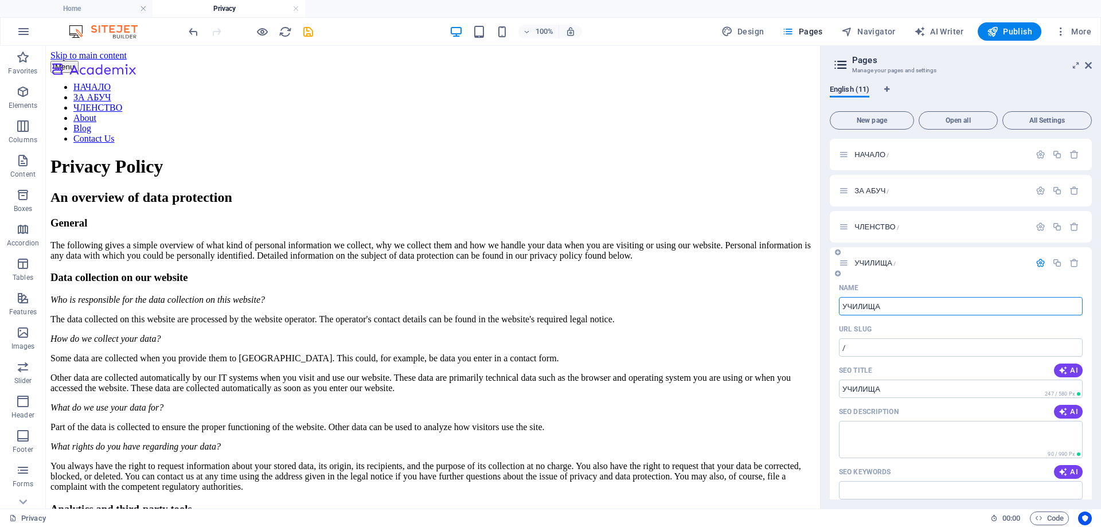
click at [1039, 262] on icon "button" at bounding box center [1041, 263] width 10 height 10
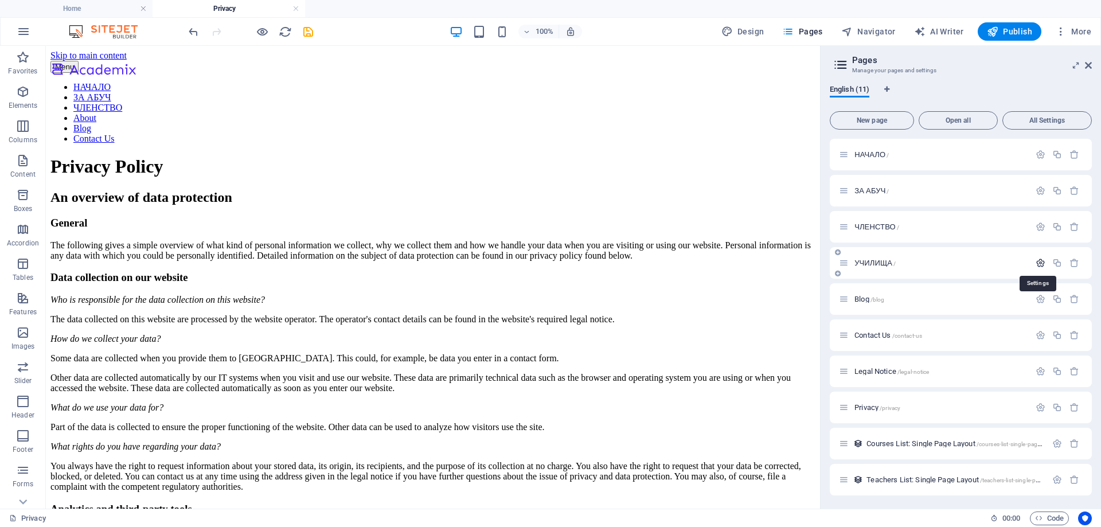
click at [1043, 264] on icon "button" at bounding box center [1041, 263] width 10 height 10
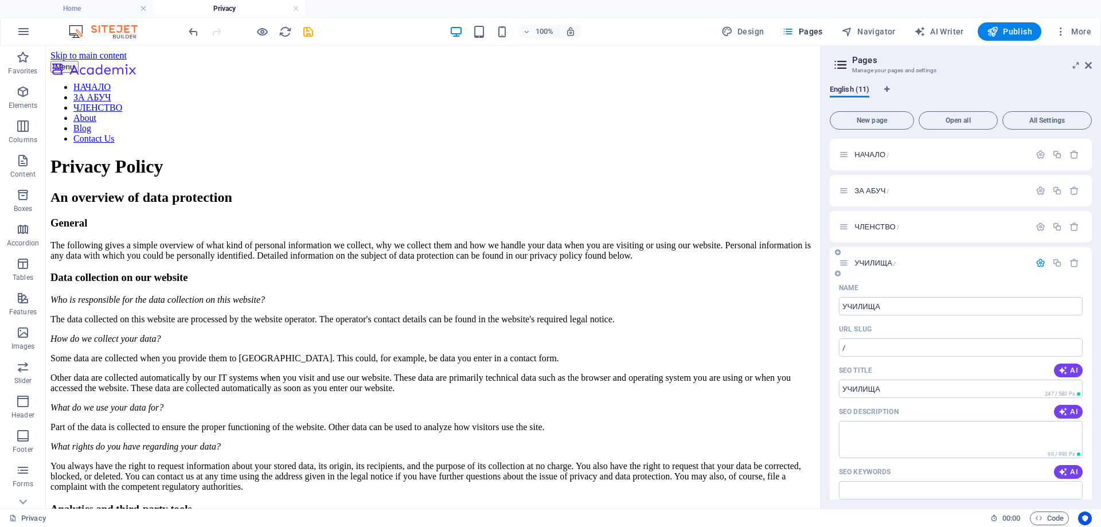
click at [925, 326] on div "URL SLUG" at bounding box center [961, 329] width 244 height 18
click at [1036, 262] on icon "button" at bounding box center [1041, 263] width 10 height 10
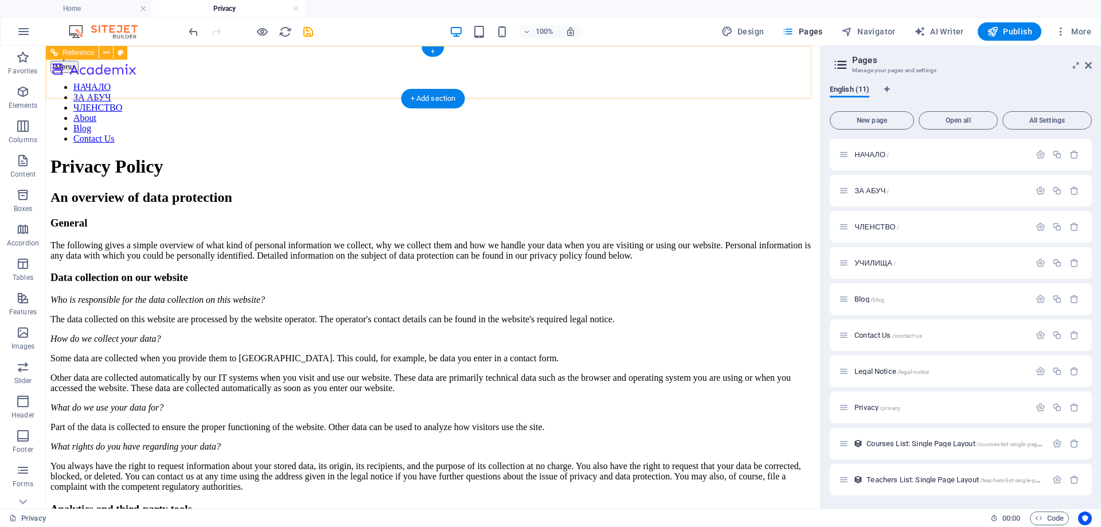
click at [517, 82] on nav "НАЧАЛО ЗА АБУЧ ЧЛЕНСТВО About Blog Contact Us" at bounding box center [432, 113] width 765 height 62
click at [71, 52] on span "Reference" at bounding box center [79, 52] width 32 height 7
click at [711, 82] on nav "НАЧАЛО ЗА АБУЧ ЧЛЕНСТВО About Blog Contact Us" at bounding box center [432, 113] width 765 height 62
click at [1039, 297] on icon "button" at bounding box center [1041, 299] width 10 height 10
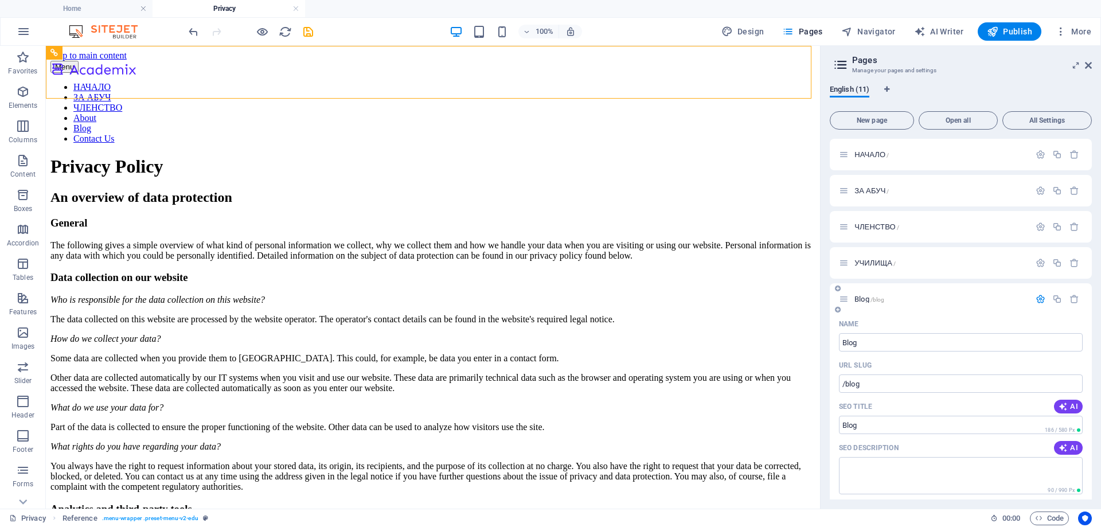
click at [881, 408] on div "SEO Title AI" at bounding box center [961, 407] width 244 height 18
drag, startPoint x: 917, startPoint y: 390, endPoint x: 792, endPoint y: 341, distance: 134.8
paste input "УЧИТЕЛСКИ РЕСУРСИ"
type input "УЧИТЕЛСКИ РЕСУРСИ"
type input "/"
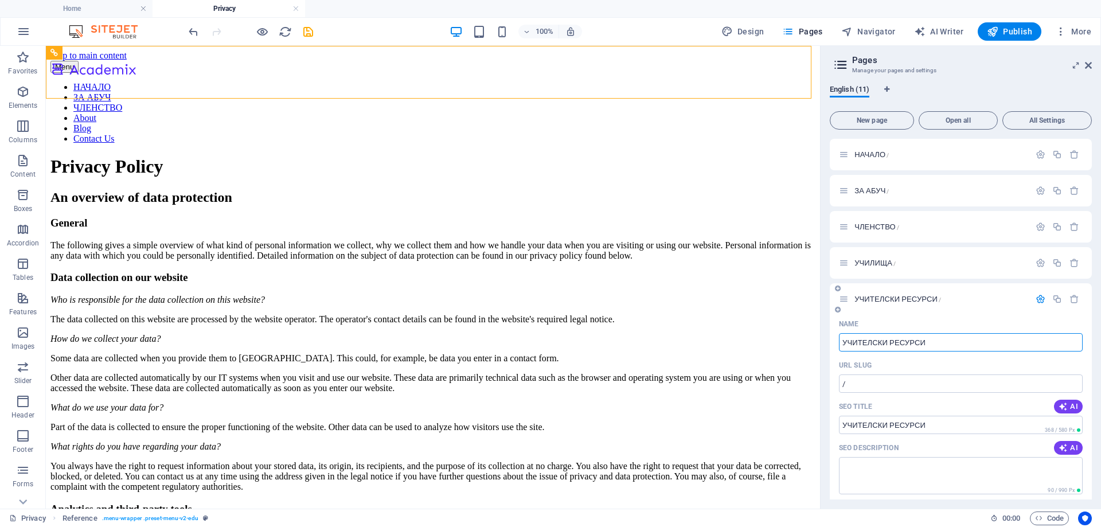
type input "УЧИТЕЛСКИ РЕСУРСИ"
click at [1039, 302] on icon "button" at bounding box center [1041, 299] width 10 height 10
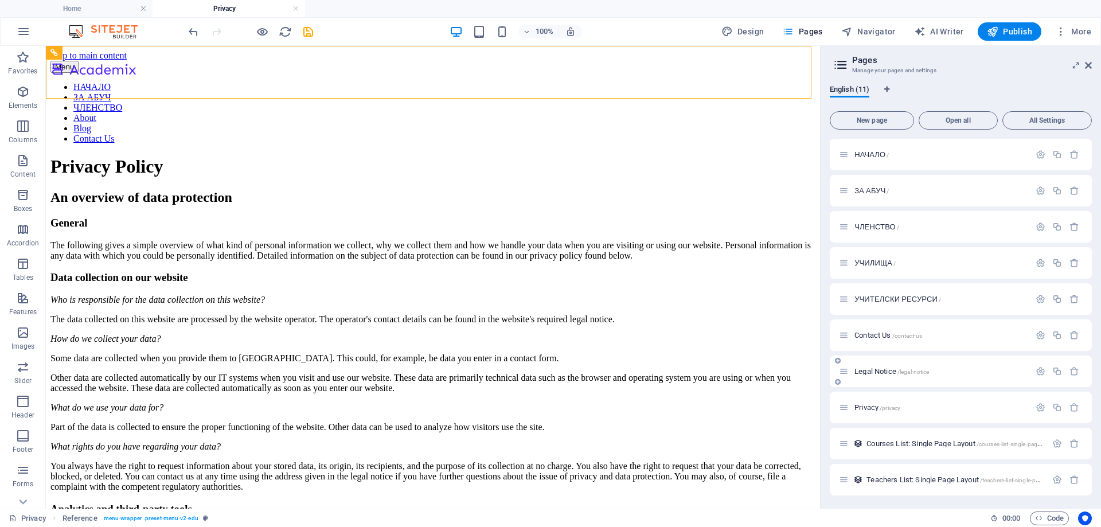
click at [975, 381] on div "Legal Notice /legal-notice" at bounding box center [961, 372] width 262 height 32
click at [1039, 334] on icon "button" at bounding box center [1041, 335] width 10 height 10
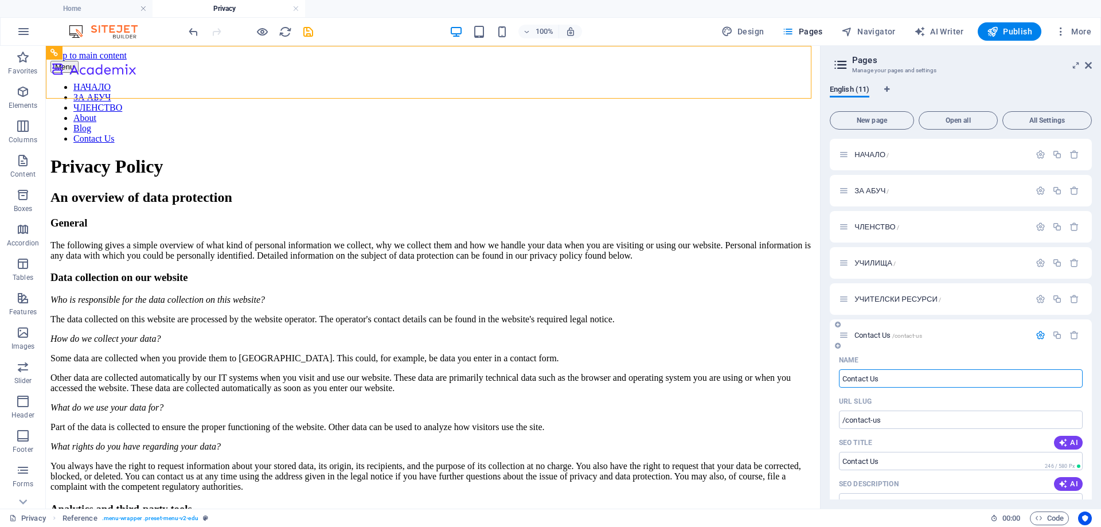
drag, startPoint x: 885, startPoint y: 376, endPoint x: 837, endPoint y: 375, distance: 47.6
type input "КОНКУРСИ И СЪБИТИЯ"
type input "/"
type input "КОНКУРСИ И СЪБИТИЯ"
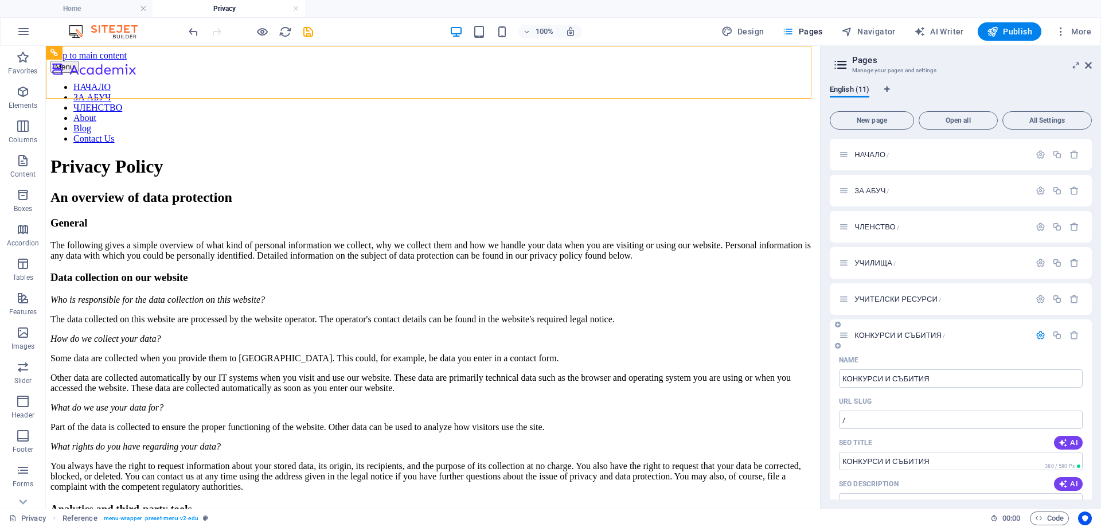
click at [1040, 336] on icon "button" at bounding box center [1041, 335] width 10 height 10
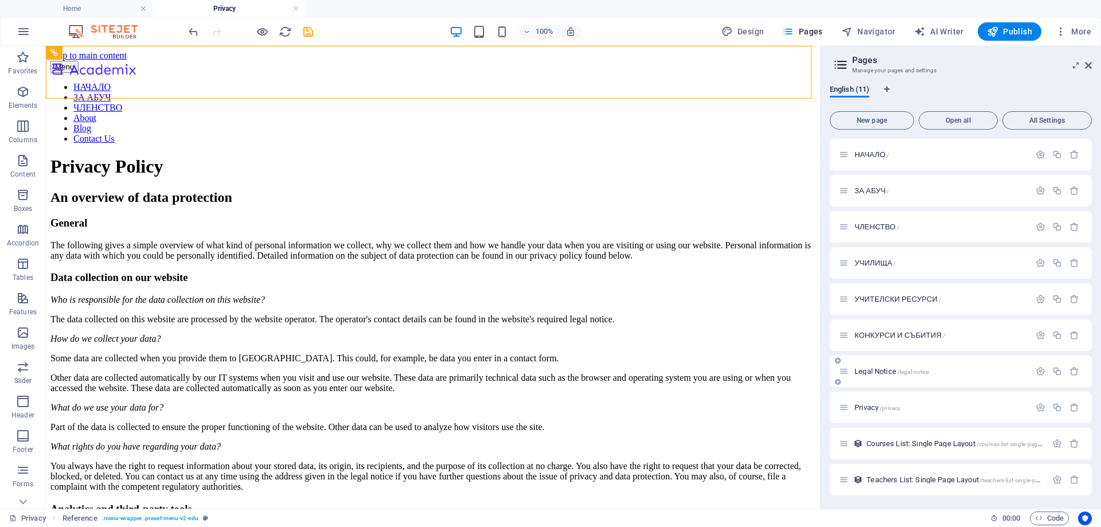
click at [987, 387] on div "Legal Notice /legal-notice" at bounding box center [961, 372] width 262 height 32
click at [1038, 373] on icon "button" at bounding box center [1041, 372] width 10 height 10
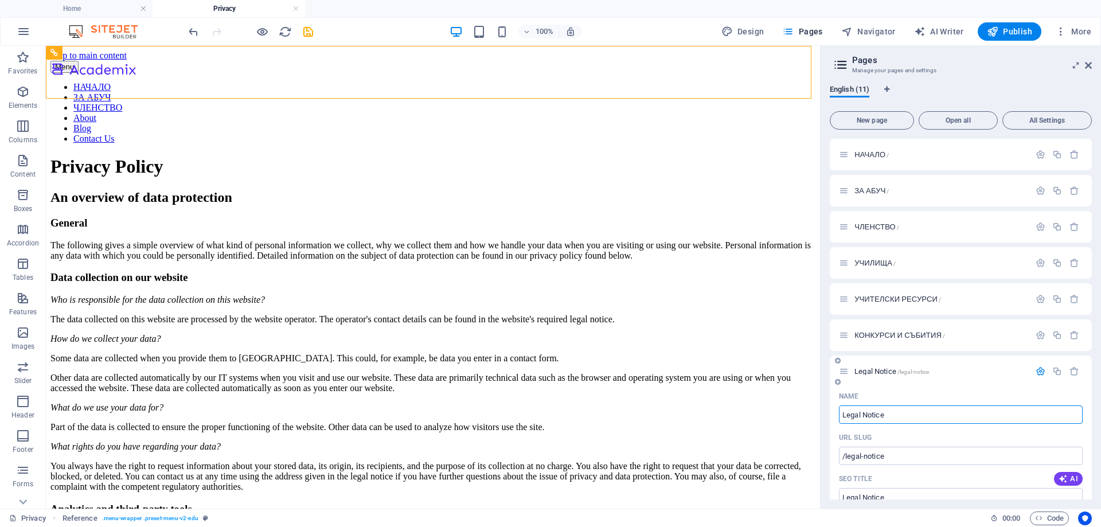
drag, startPoint x: 922, startPoint y: 411, endPoint x: 844, endPoint y: 409, distance: 78.0
type input "ЗА РОДИТЕЛИ И УЧЕНИЦИ"
type input "/"
type input "ЗА РОДИТЕЛИ И УЧЕНИЦИ"
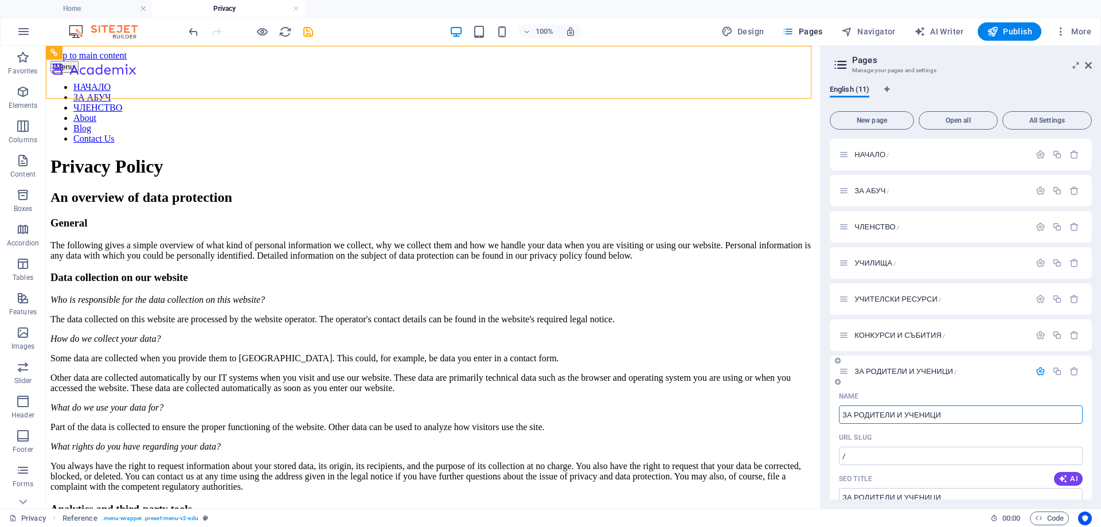
type input "ЗА РОДИТЕЛИ И УЧЕНИЦИ"
click at [1040, 366] on div at bounding box center [1058, 371] width 50 height 13
click at [1038, 372] on icon "button" at bounding box center [1041, 372] width 10 height 10
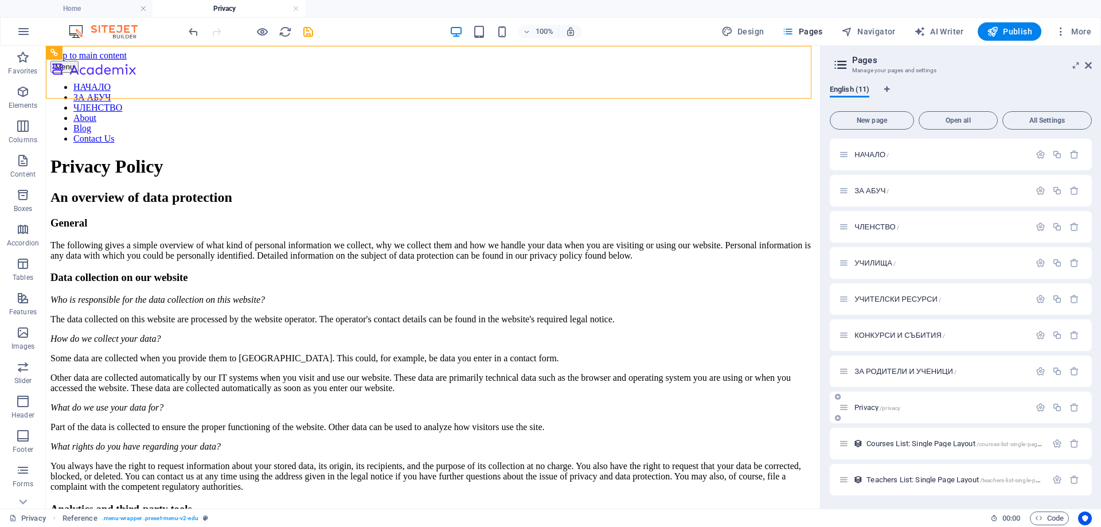
click at [1014, 402] on div "Privacy /privacy" at bounding box center [934, 407] width 191 height 13
click at [26, 33] on icon "button" at bounding box center [24, 32] width 14 height 14
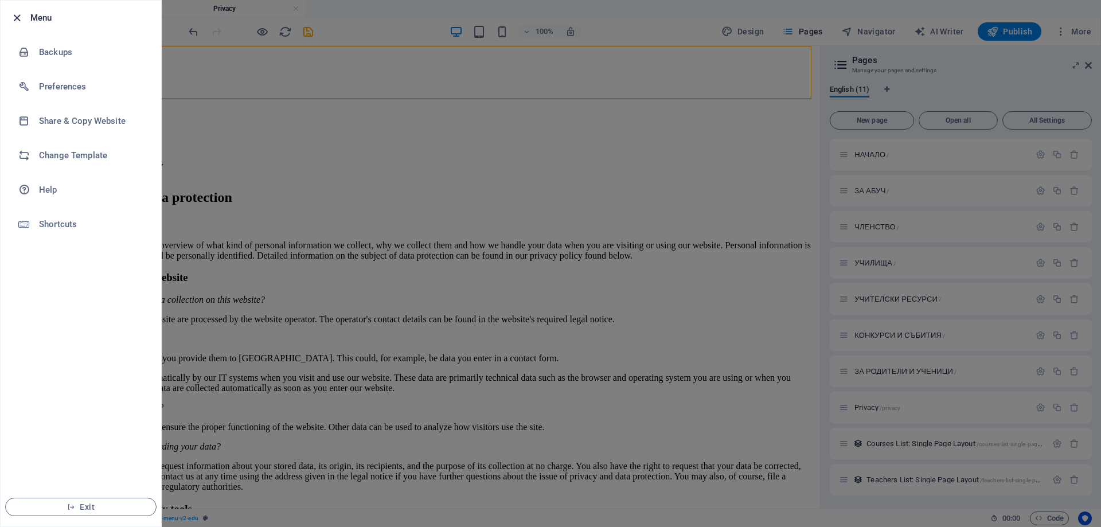
click at [17, 18] on icon "button" at bounding box center [16, 17] width 13 height 13
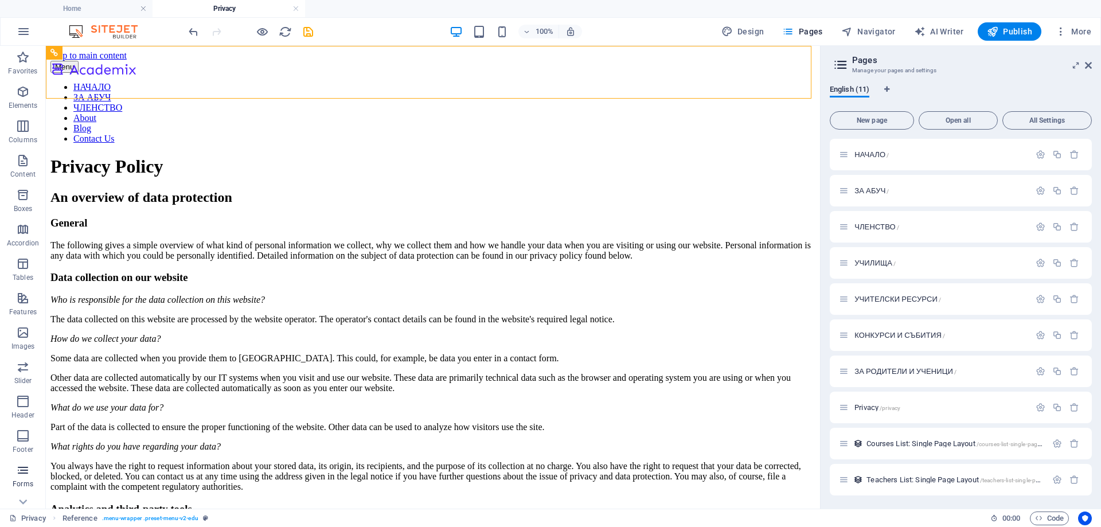
click at [29, 476] on icon "button" at bounding box center [23, 471] width 14 height 14
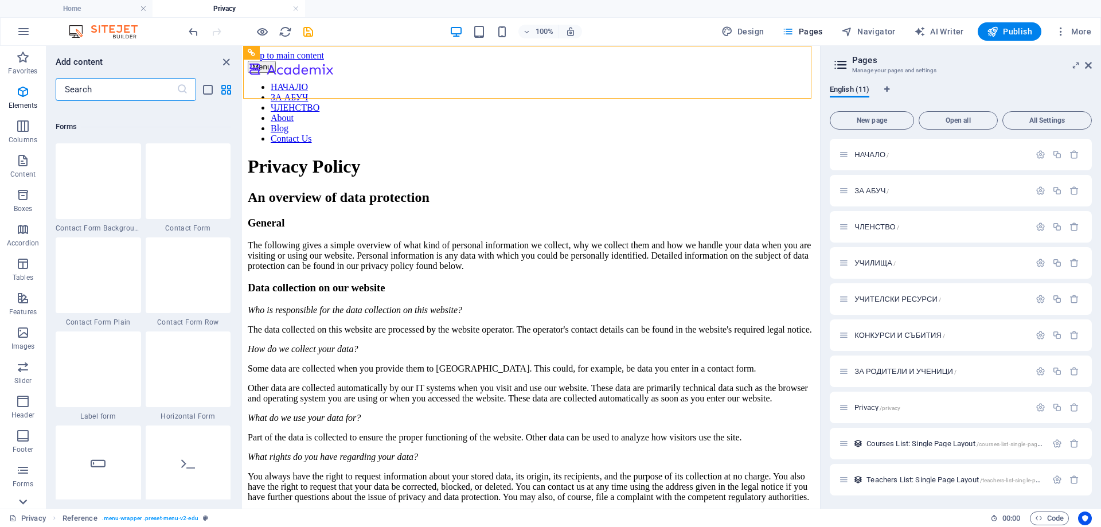
scroll to position [8375, 0]
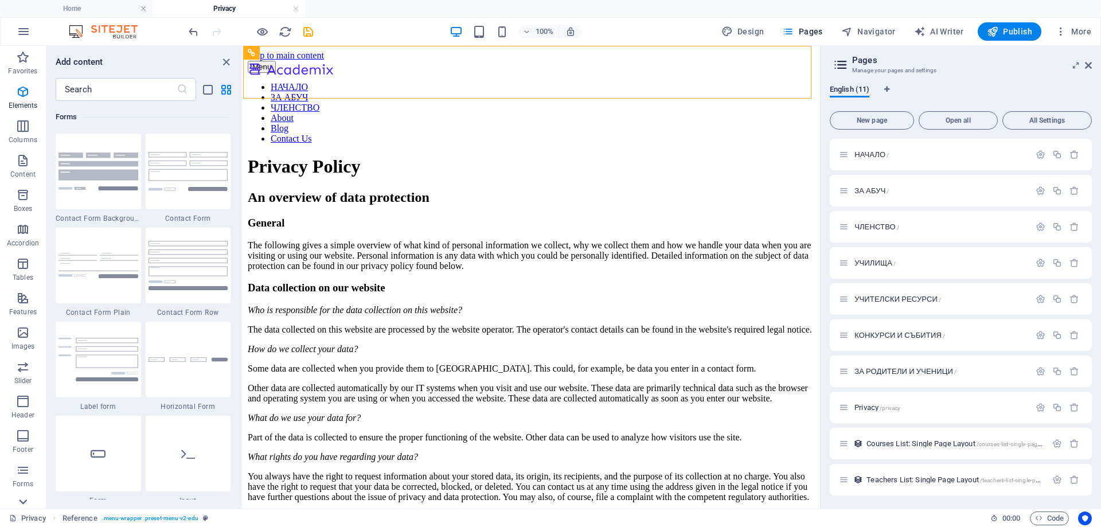
click at [24, 499] on icon at bounding box center [23, 502] width 16 height 16
click at [27, 490] on icon "button" at bounding box center [23, 486] width 14 height 14
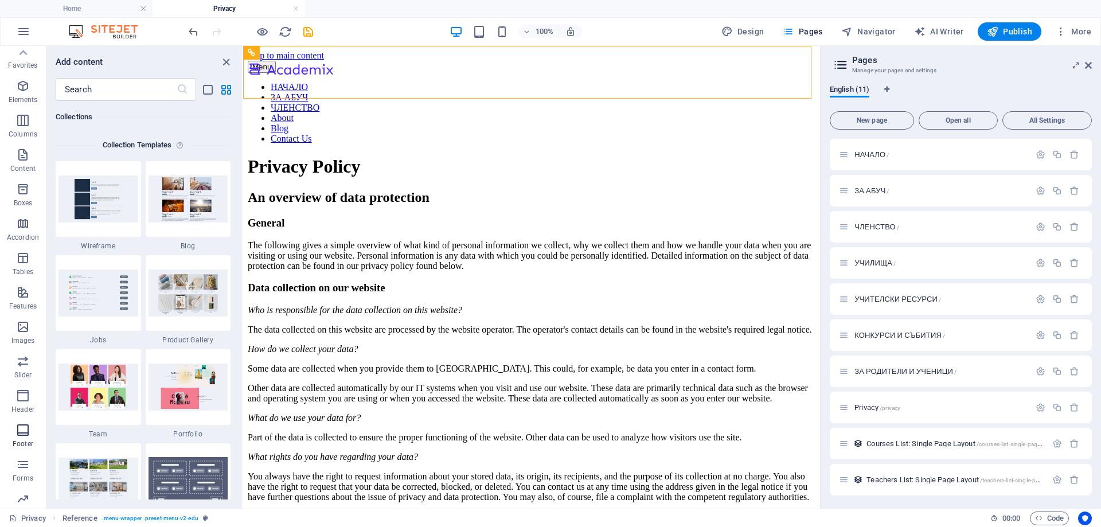
scroll to position [0, 0]
click at [26, 87] on icon "button" at bounding box center [23, 92] width 14 height 14
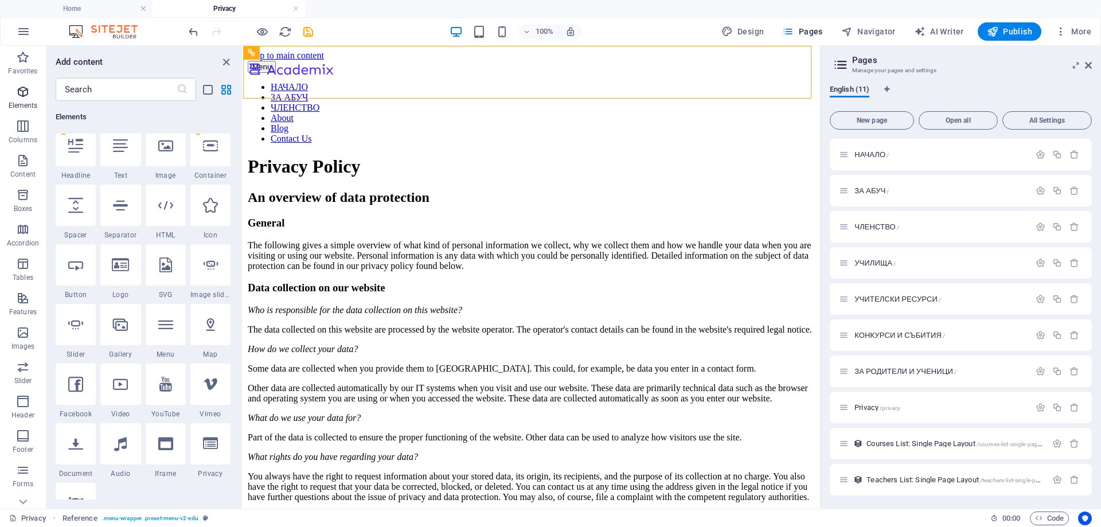
scroll to position [122, 0]
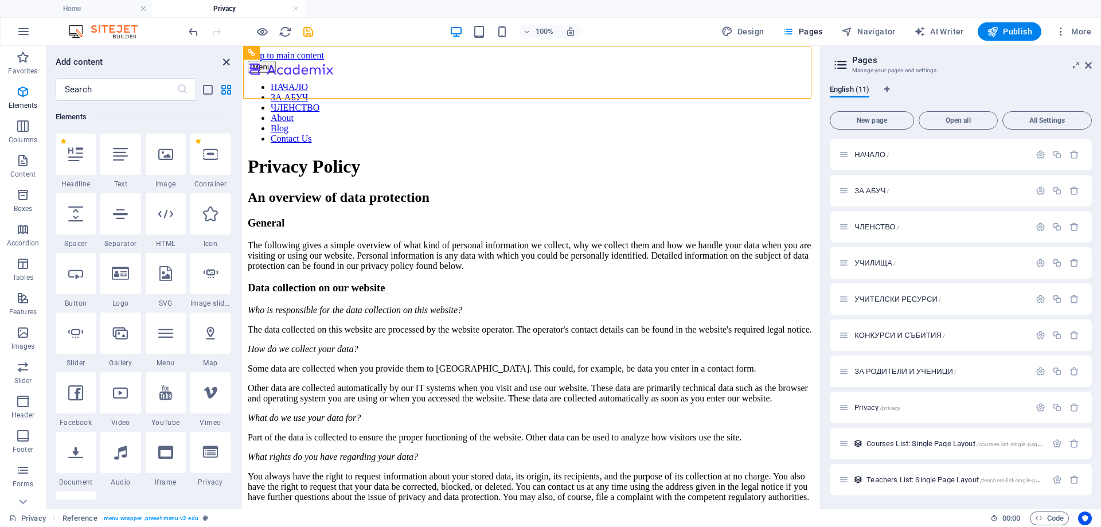
click at [229, 56] on icon "close panel" at bounding box center [226, 62] width 13 height 13
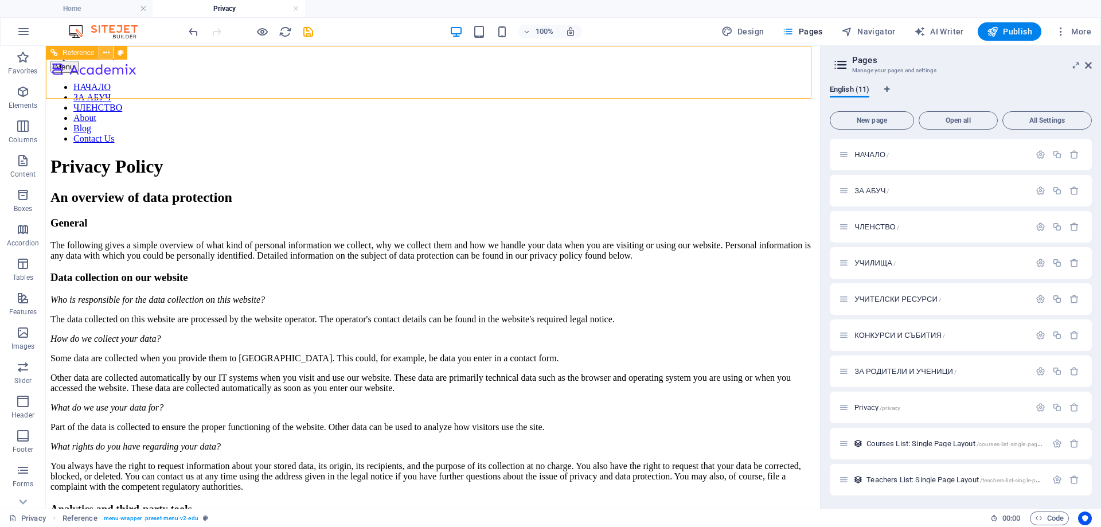
click at [107, 53] on icon at bounding box center [106, 53] width 6 height 12
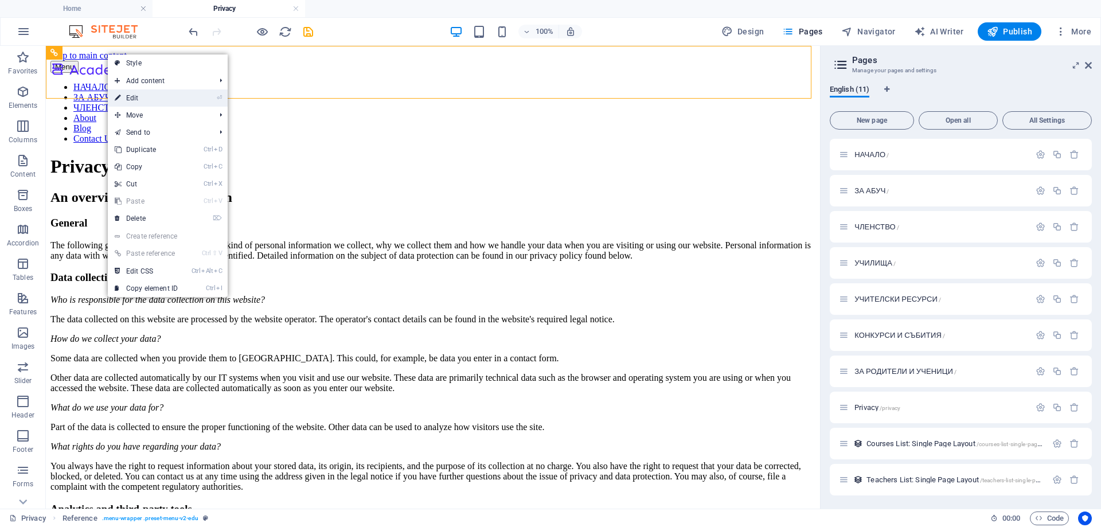
click at [137, 97] on link "⏎ Edit" at bounding box center [146, 97] width 77 height 17
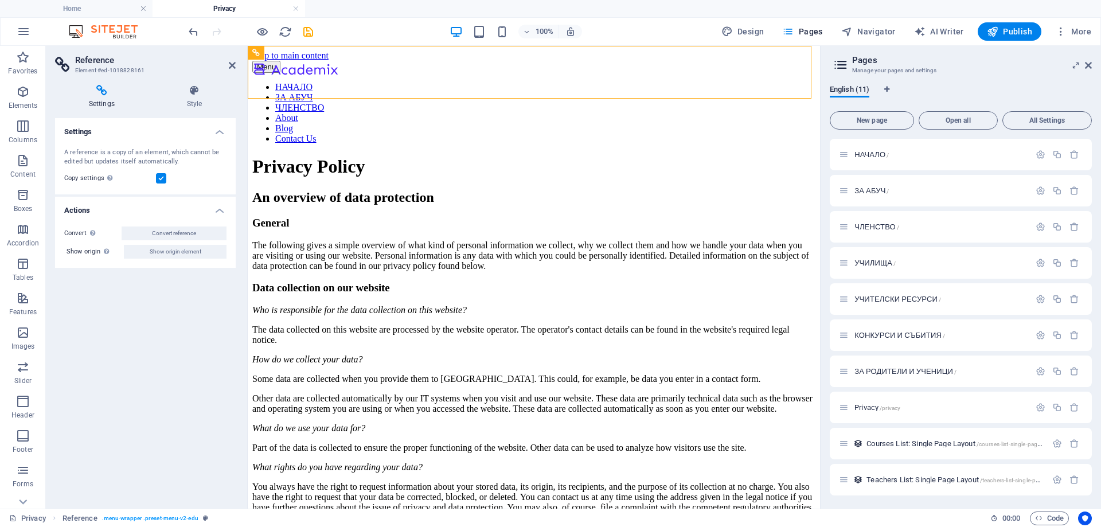
drag, startPoint x: 525, startPoint y: 99, endPoint x: 346, endPoint y: 79, distance: 180.1
click at [498, 82] on nav "НАЧАЛО ЗА АБУЧ ЧЛЕНСТВО About Blog Contact Us" at bounding box center [533, 113] width 563 height 62
click at [288, 73] on div at bounding box center [295, 71] width 86 height 20
click at [298, 72] on div at bounding box center [295, 71] width 86 height 20
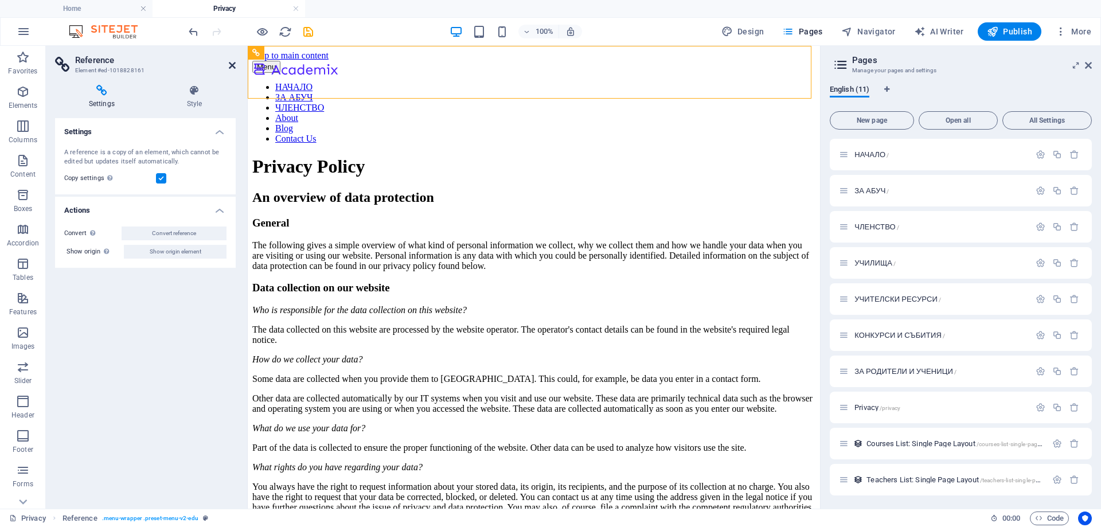
click at [233, 65] on icon at bounding box center [232, 65] width 7 height 9
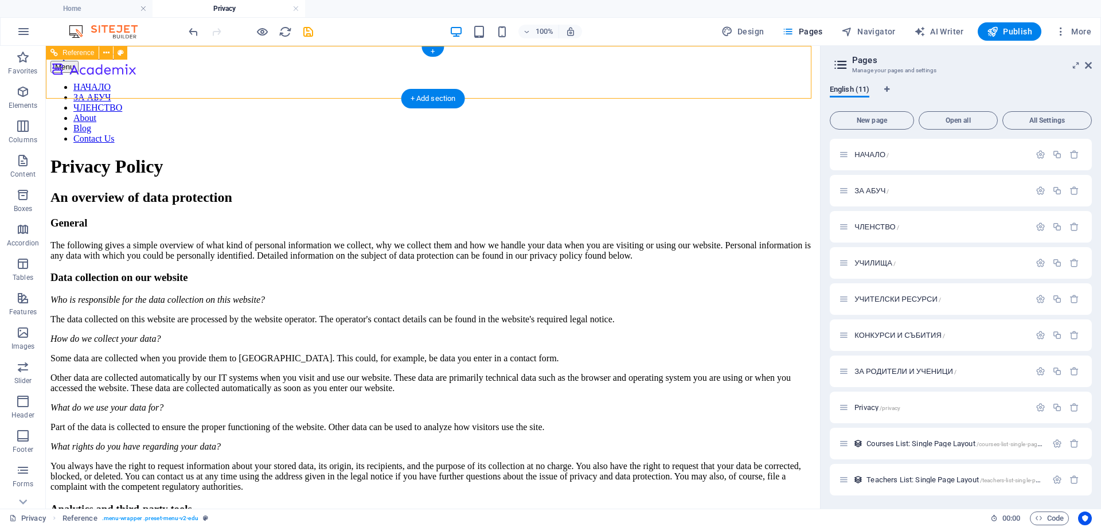
click at [137, 75] on div at bounding box center [93, 71] width 86 height 20
select select "px"
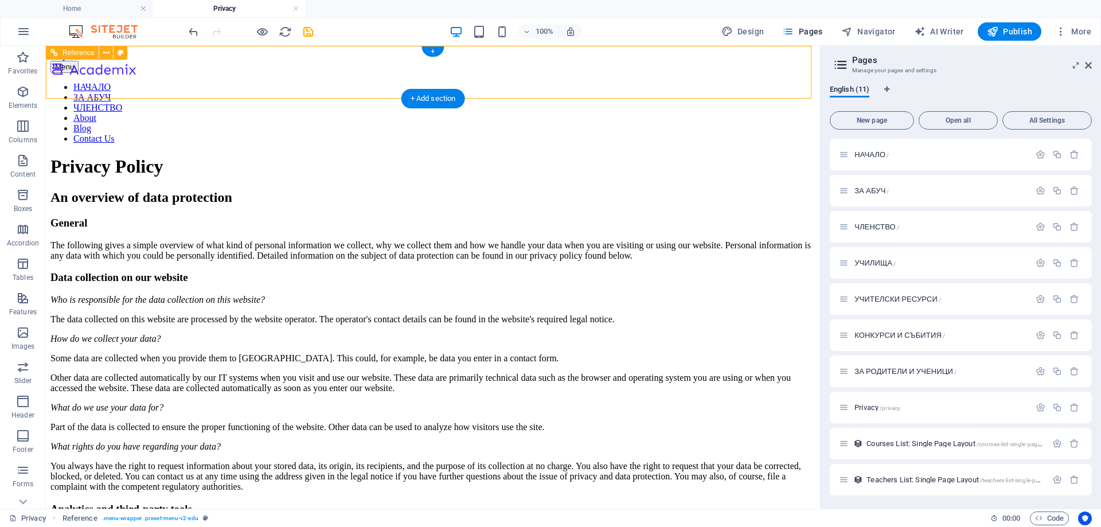
select select "px"
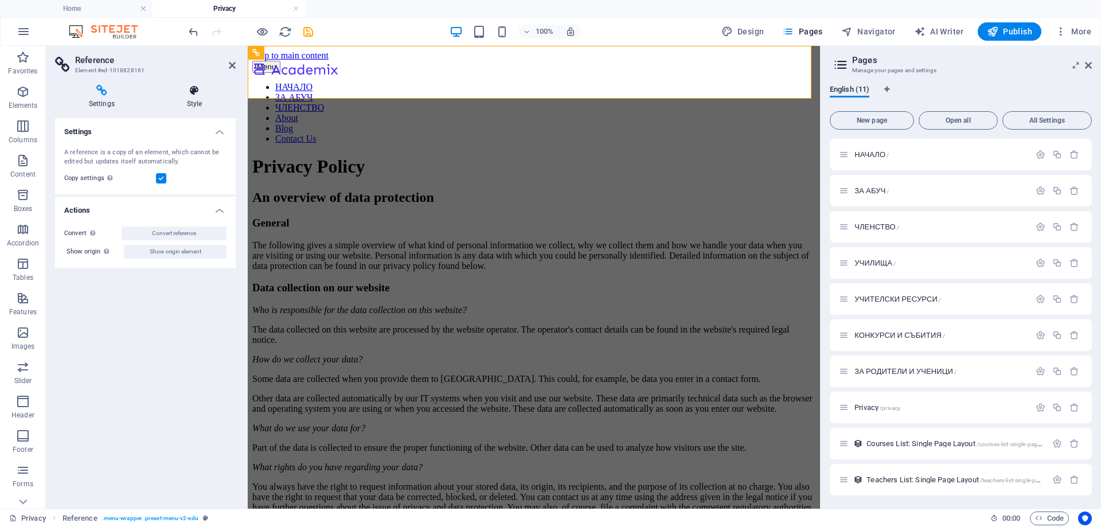
click at [201, 94] on icon at bounding box center [194, 90] width 83 height 11
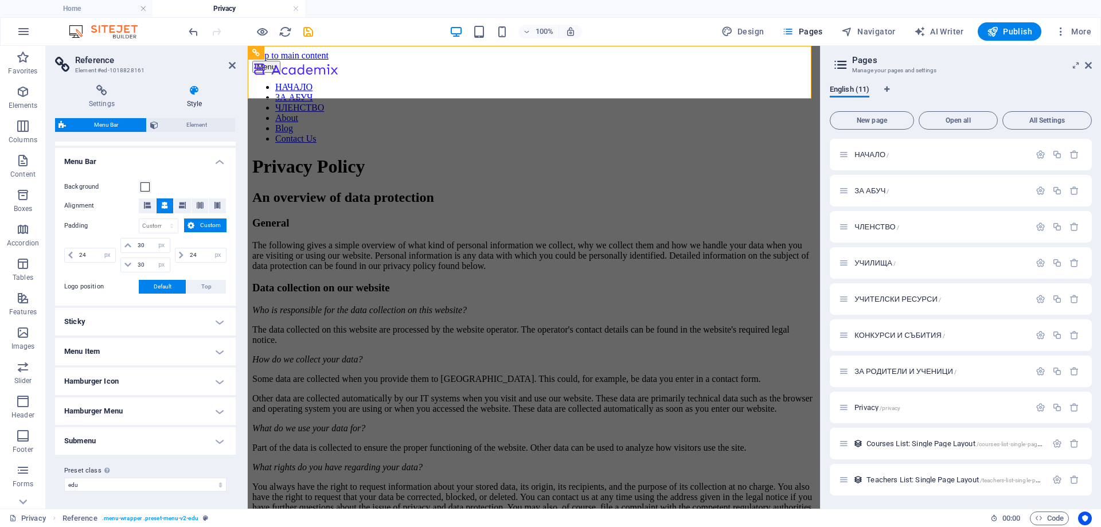
scroll to position [190, 0]
click at [1053, 520] on span "Code" at bounding box center [1049, 519] width 29 height 14
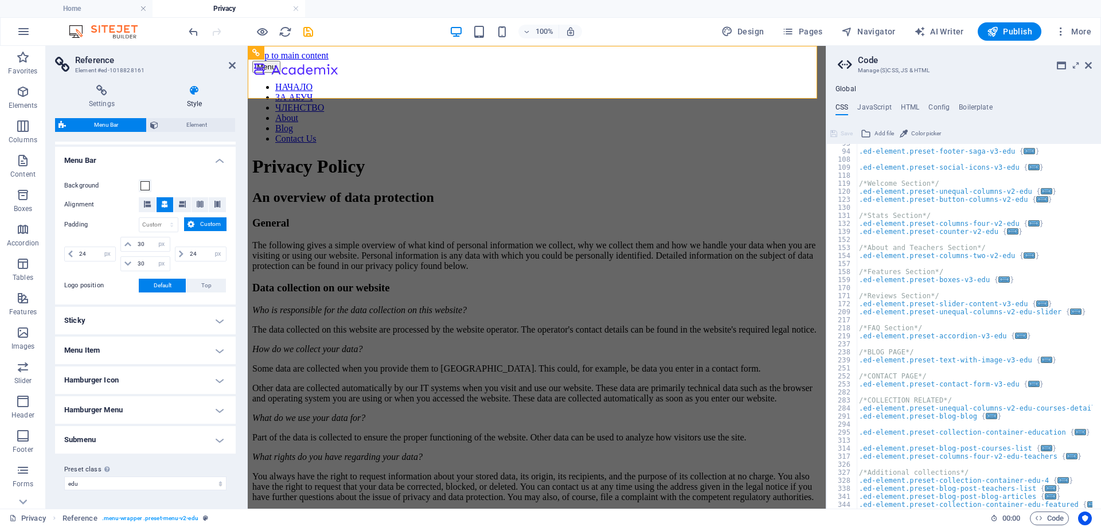
scroll to position [0, 0]
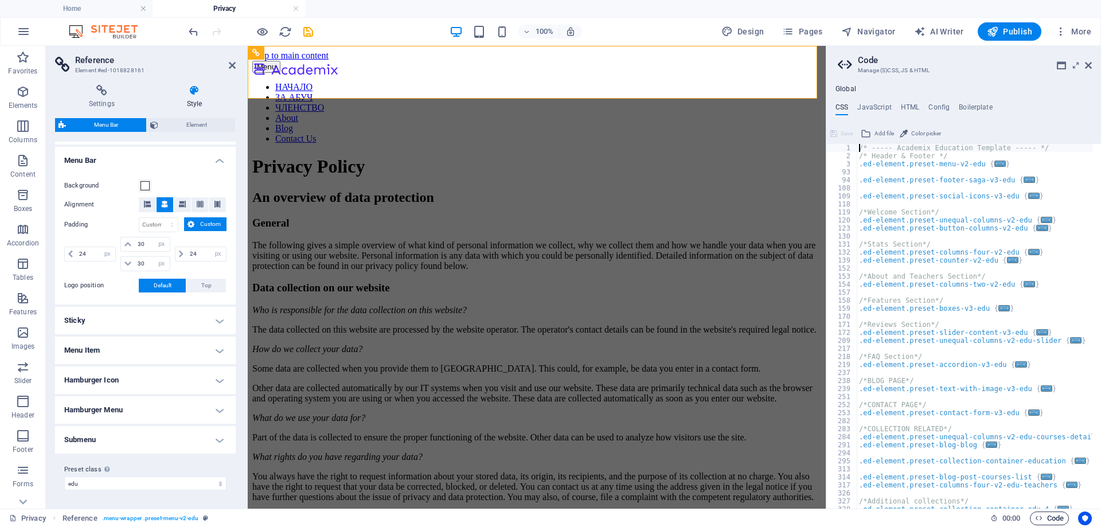
click at [1051, 517] on span "Code" at bounding box center [1049, 519] width 29 height 14
click at [914, 104] on h4 "HTML" at bounding box center [910, 109] width 19 height 13
type textarea "<a href="#main-content" class="wv-link-content button">Skip to main content</a>"
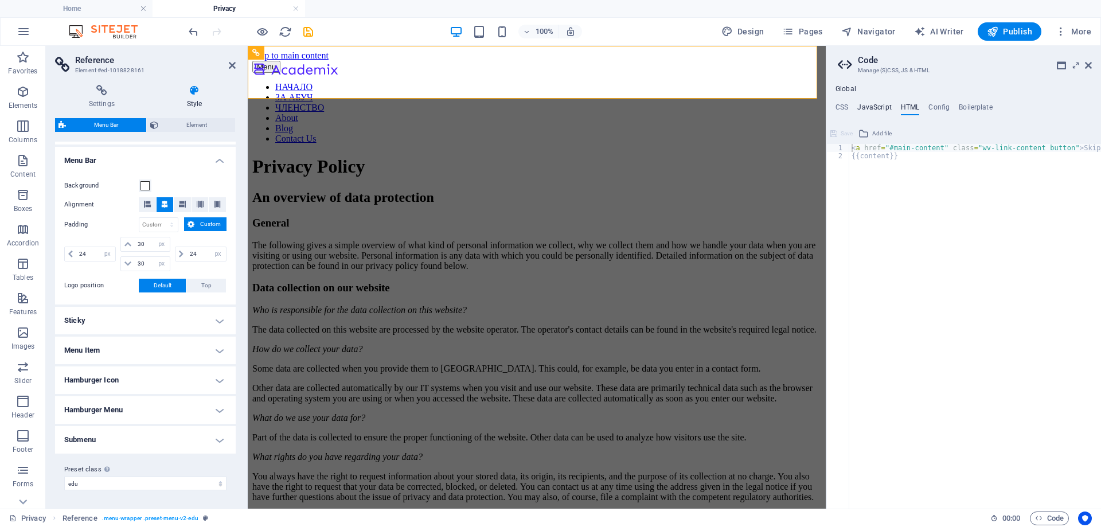
click at [867, 108] on h4 "JavaScript" at bounding box center [875, 109] width 34 height 13
type textarea "/* JS for preset "Menu V2" */"
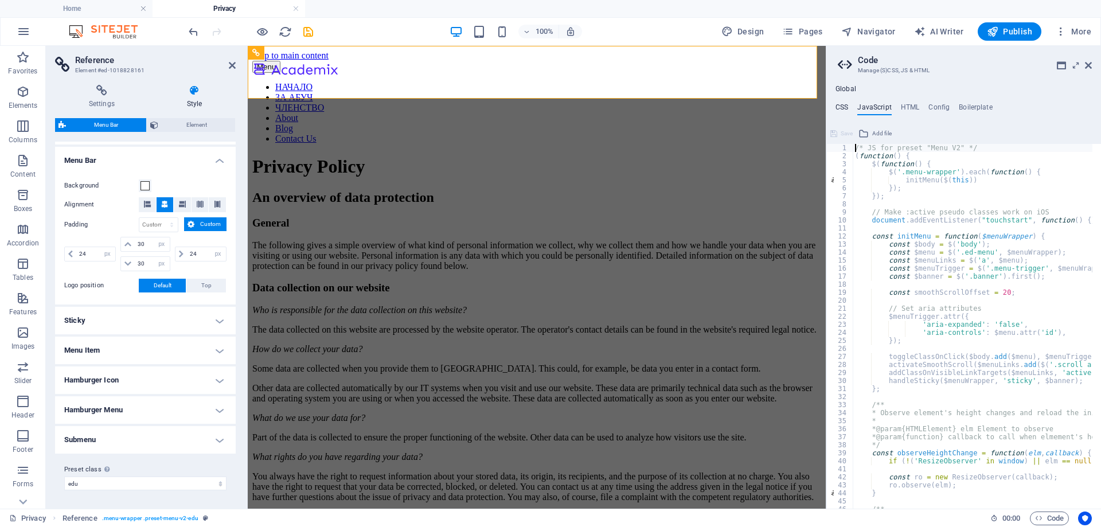
click at [839, 108] on h4 "CSS" at bounding box center [842, 109] width 13 height 13
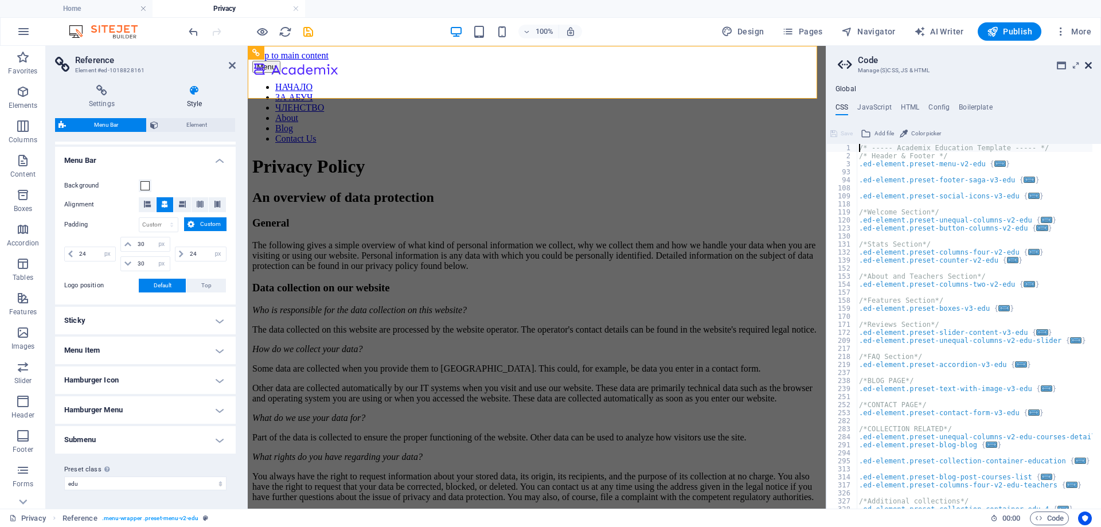
click at [1089, 66] on icon at bounding box center [1088, 65] width 7 height 9
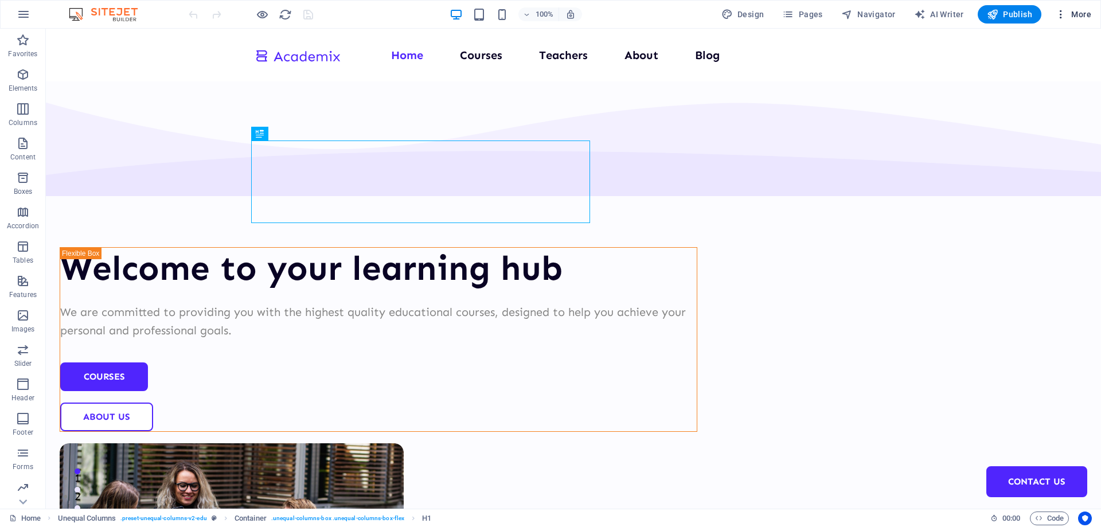
click at [1079, 18] on span "More" at bounding box center [1074, 14] width 36 height 11
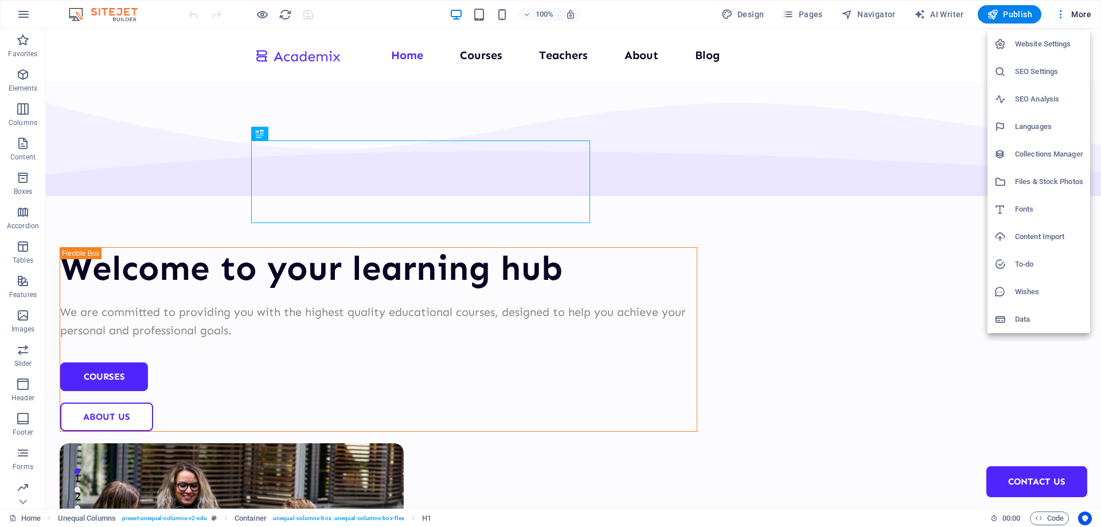
click at [123, 13] on div at bounding box center [550, 263] width 1101 height 527
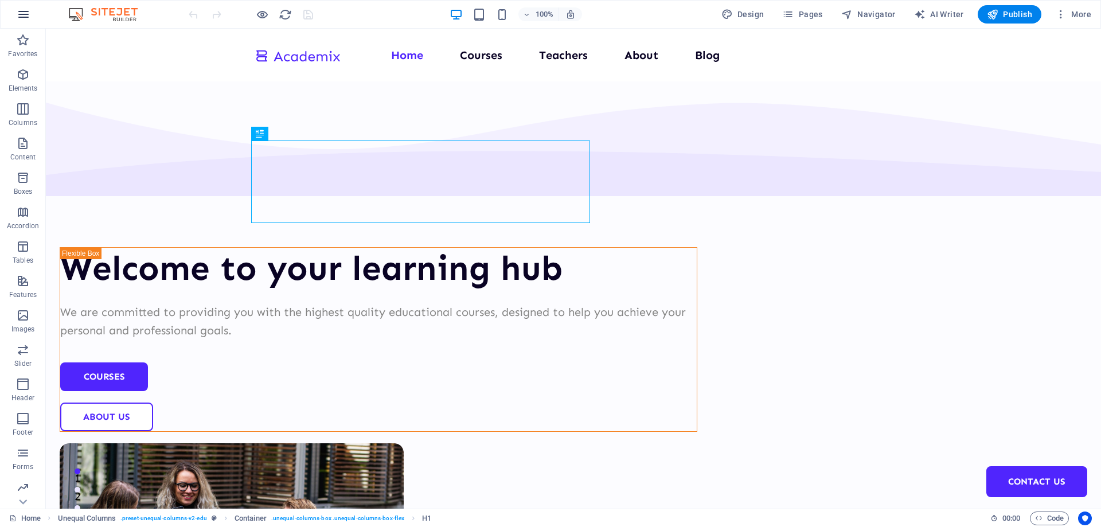
click at [30, 18] on icon "button" at bounding box center [24, 14] width 14 height 14
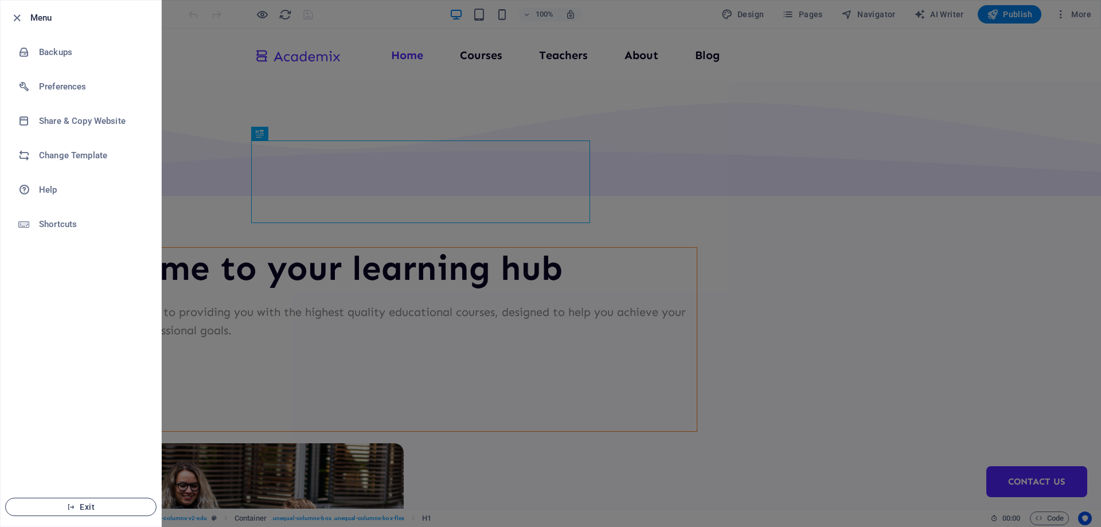
click at [98, 506] on span "Exit" at bounding box center [81, 507] width 132 height 9
